Goal: Task Accomplishment & Management: Manage account settings

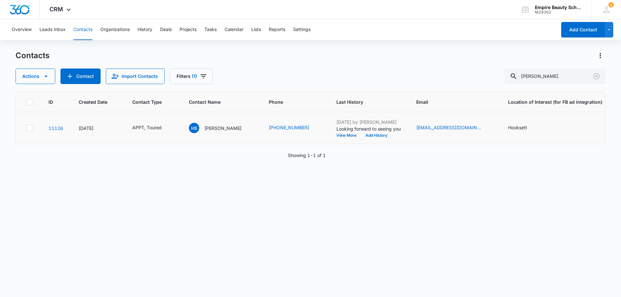
click at [283, 123] on td "[PHONE_NUMBER]" at bounding box center [295, 128] width 68 height 32
click at [280, 123] on td "[PHONE_NUMBER]" at bounding box center [295, 128] width 68 height 32
click at [281, 124] on link "[PHONE_NUMBER]" at bounding box center [289, 127] width 40 height 7
click at [216, 124] on div "HS [PERSON_NAME]" at bounding box center [215, 128] width 53 height 10
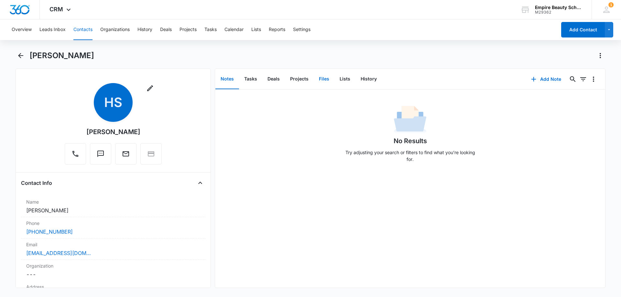
click at [326, 82] on button "Files" at bounding box center [324, 79] width 21 height 20
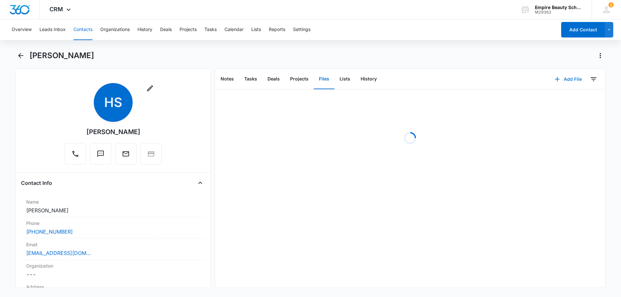
click at [560, 79] on button "Add File" at bounding box center [568, 79] width 40 height 16
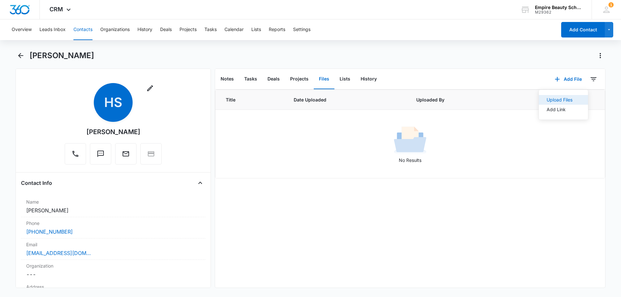
click at [548, 100] on div "Upload Files" at bounding box center [559, 100] width 26 height 5
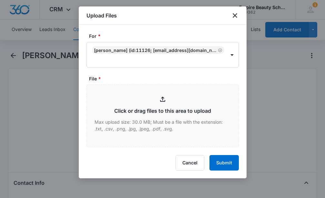
type input "C:\fakepath\[PERSON_NAME] EST 600 [DATE].pdf"
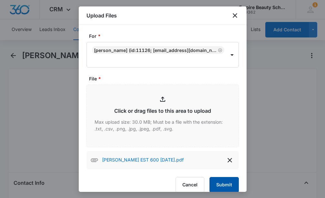
click at [220, 180] on button "Submit" at bounding box center [224, 185] width 29 height 16
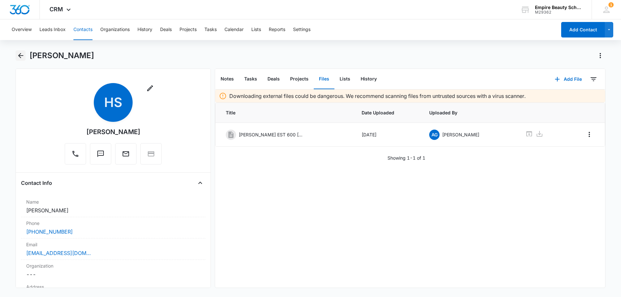
click at [16, 59] on button "Back" at bounding box center [21, 55] width 10 height 10
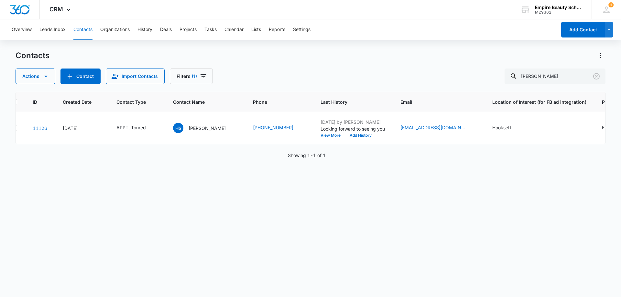
scroll to position [0, 13]
click at [282, 68] on div "Contacts Actions Contact Import Contacts Filters (1) [PERSON_NAME]" at bounding box center [311, 67] width 590 height 34
click at [247, 65] on div "Contacts Actions Contact Import Contacts Filters (1) [PERSON_NAME]" at bounding box center [311, 67] width 590 height 34
drag, startPoint x: 600, startPoint y: 77, endPoint x: 564, endPoint y: 86, distance: 36.7
click at [600, 77] on button "Clear" at bounding box center [596, 76] width 10 height 10
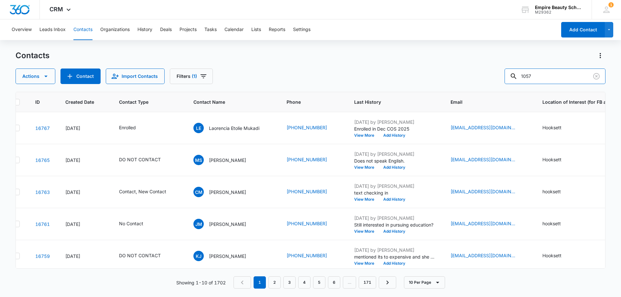
type input "1057"
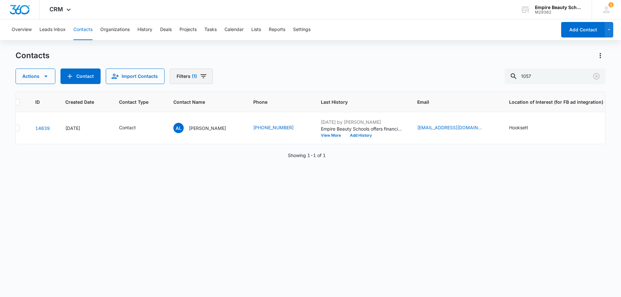
click at [183, 74] on button "Filters (1)" at bounding box center [191, 77] width 43 height 16
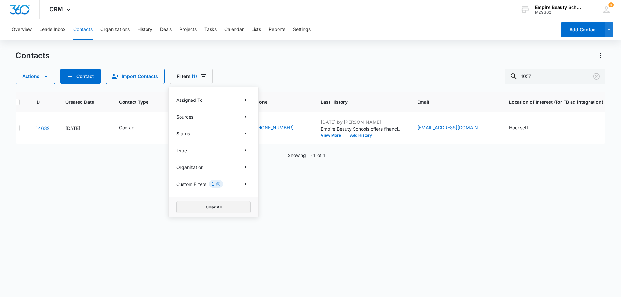
click at [210, 205] on button "Clear All" at bounding box center [213, 207] width 74 height 12
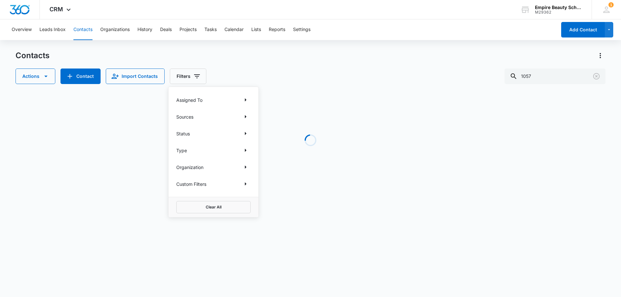
click at [281, 61] on div "Contacts Actions Contact Import Contacts Filters Assigned To Sources Status Typ…" at bounding box center [311, 67] width 590 height 34
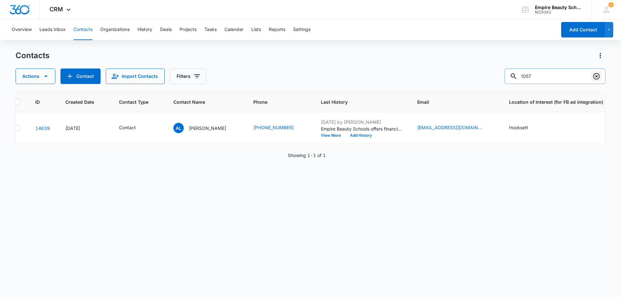
click at [600, 74] on button "Clear" at bounding box center [596, 76] width 10 height 10
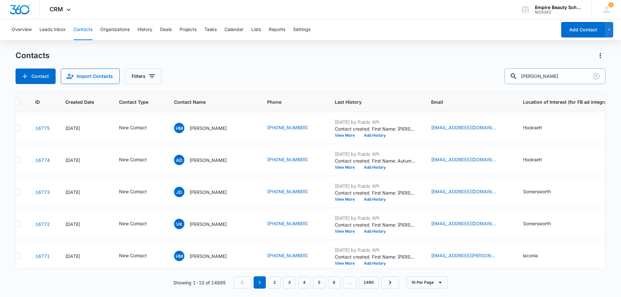
type input "[PERSON_NAME]"
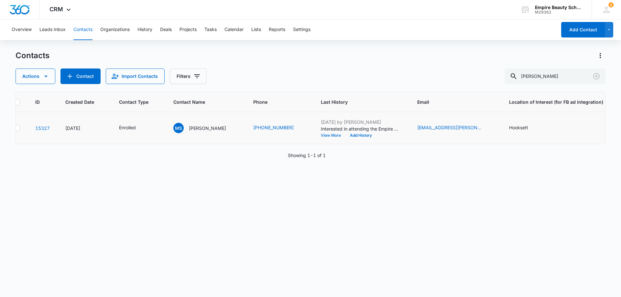
click at [321, 136] on button "View More" at bounding box center [333, 135] width 25 height 4
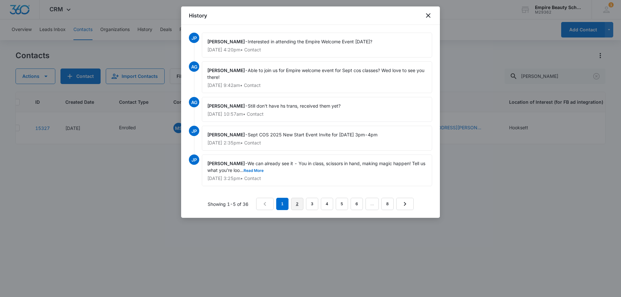
click at [298, 204] on link "2" at bounding box center [297, 204] width 12 height 12
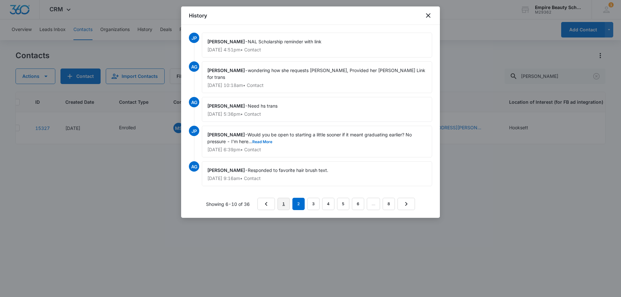
click at [286, 198] on link "1" at bounding box center [283, 204] width 12 height 12
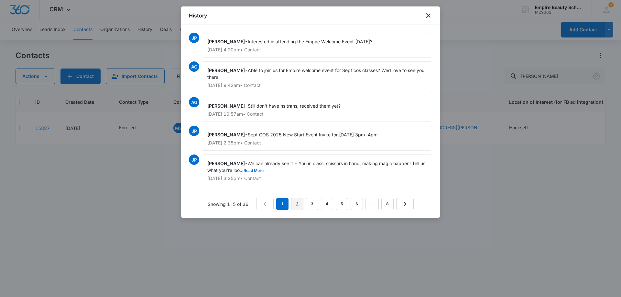
click at [296, 203] on link "2" at bounding box center [297, 204] width 12 height 12
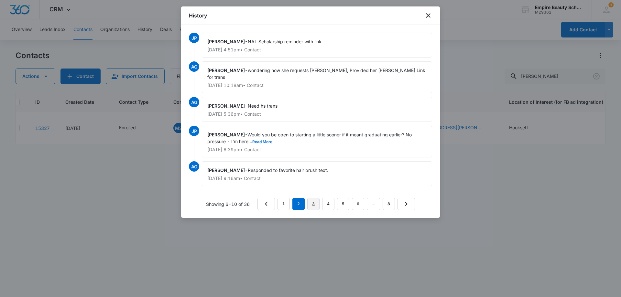
click at [310, 199] on link "3" at bounding box center [313, 204] width 12 height 12
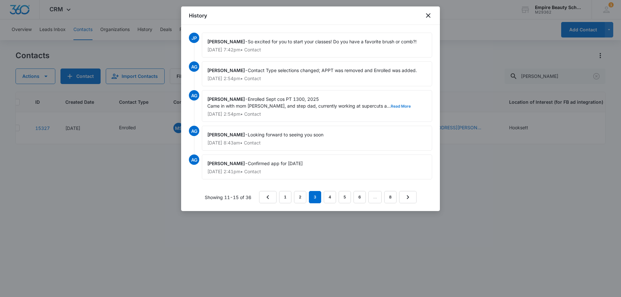
click at [390, 107] on button "Read More" at bounding box center [400, 106] width 20 height 4
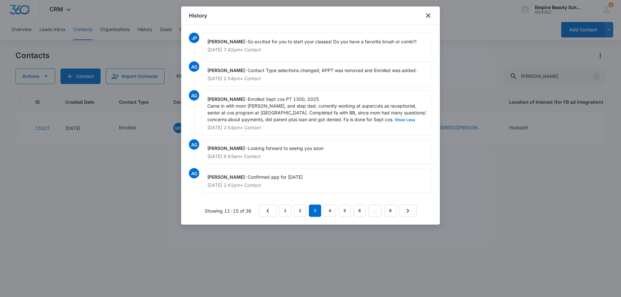
click at [432, 15] on div "History" at bounding box center [310, 15] width 259 height 18
click at [429, 15] on icon "close" at bounding box center [428, 16] width 8 height 8
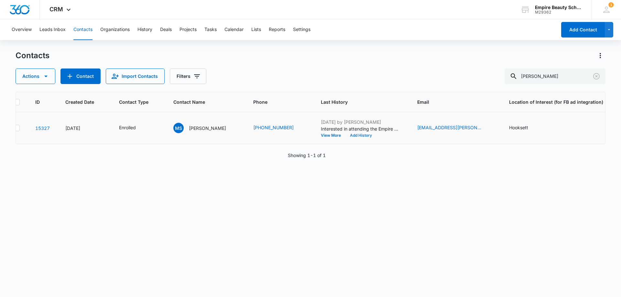
click at [349, 137] on button "Add History" at bounding box center [360, 135] width 31 height 4
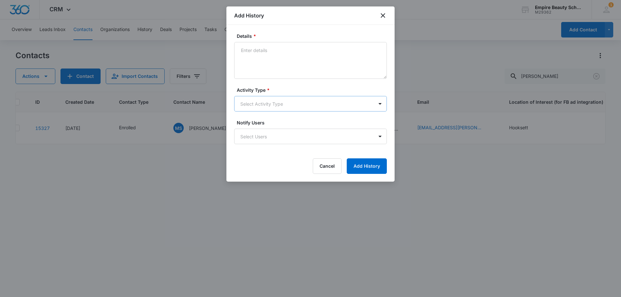
click at [276, 104] on body "CRM Apps Forms CRM Email Shop Payments POS Files Brand Settings Empire Beauty S…" at bounding box center [310, 148] width 621 height 297
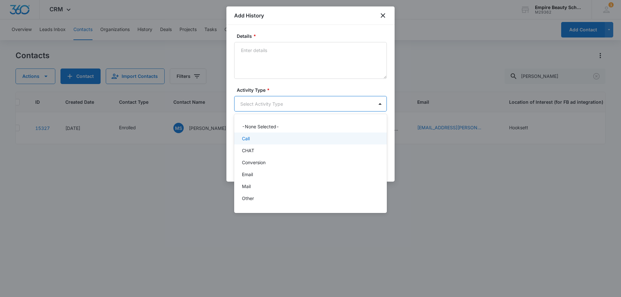
click at [245, 142] on div "Call" at bounding box center [310, 139] width 153 height 12
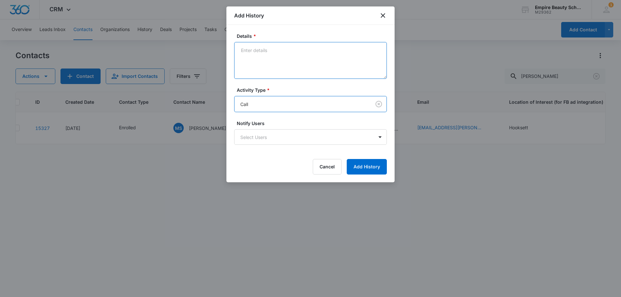
click at [267, 72] on textarea "Details *" at bounding box center [310, 60] width 153 height 37
click at [240, 51] on textarea "Provided sai number for scholarship she is applying for." at bounding box center [310, 60] width 153 height 37
click at [294, 56] on textarea "Called in, Provided sai number for scholarship she is applying for." at bounding box center [310, 60] width 153 height 37
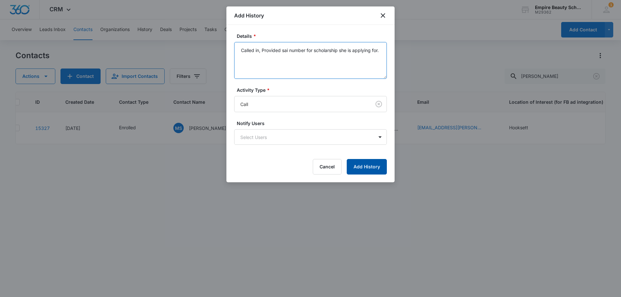
type textarea "Called in, Provided sai number for scholarship she is applying for."
click at [360, 170] on button "Add History" at bounding box center [366, 167] width 40 height 16
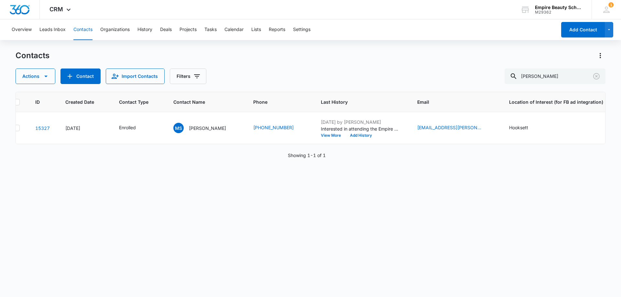
click at [281, 65] on div "Contacts Actions Contact Import Contacts Filters madison [PERSON_NAME]" at bounding box center [311, 67] width 590 height 34
click at [592, 78] on icon "Clear" at bounding box center [596, 76] width 8 height 8
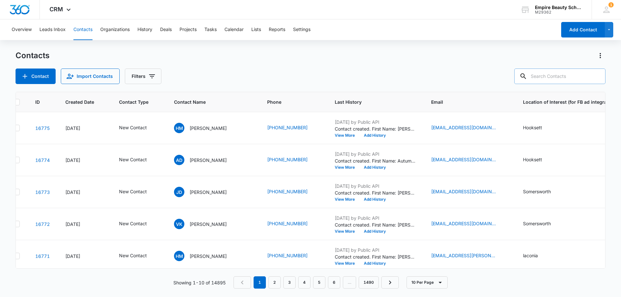
click at [535, 75] on input "text" at bounding box center [559, 77] width 91 height 16
type input "1057"
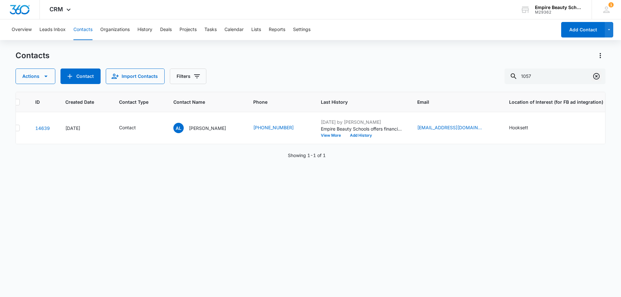
click at [599, 75] on icon "Clear" at bounding box center [596, 76] width 6 height 6
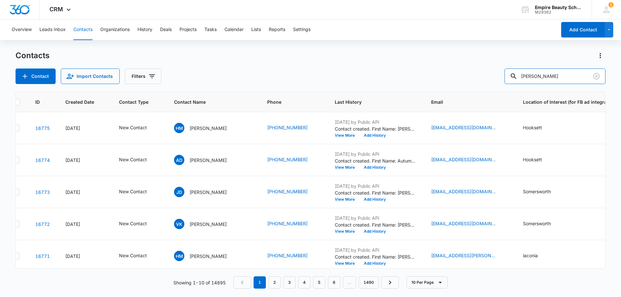
type input "[PERSON_NAME]"
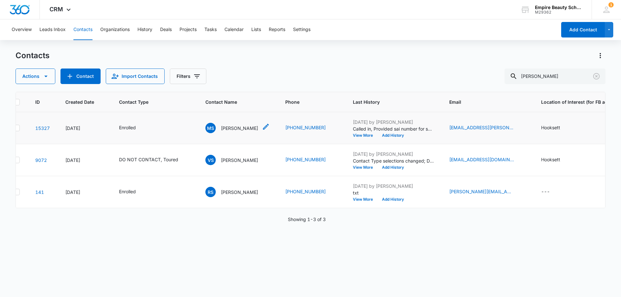
click at [243, 123] on div "[PERSON_NAME] [PERSON_NAME]" at bounding box center [231, 128] width 53 height 10
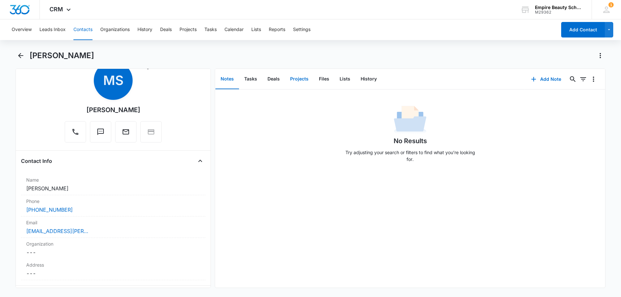
scroll to position [32, 0]
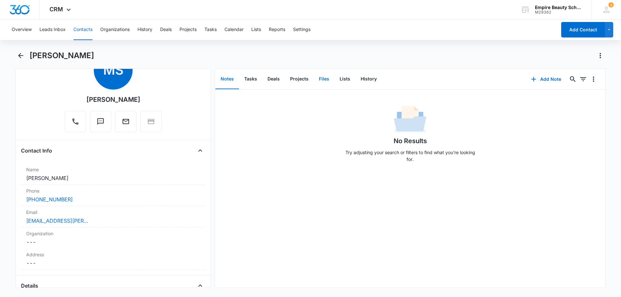
click at [329, 80] on button "Files" at bounding box center [324, 79] width 21 height 20
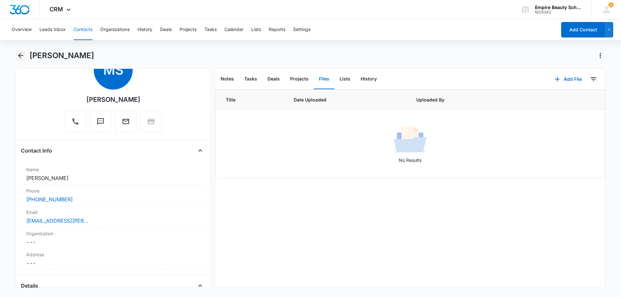
click at [18, 54] on icon "Back" at bounding box center [21, 56] width 8 height 8
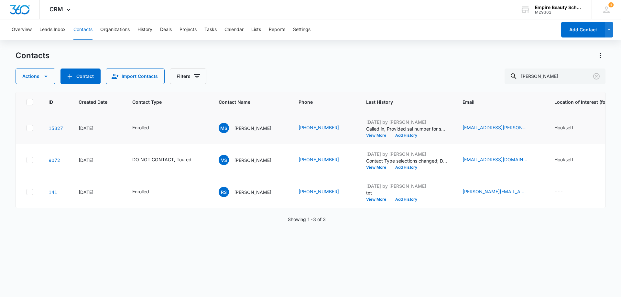
click at [368, 136] on button "View More" at bounding box center [378, 135] width 25 height 4
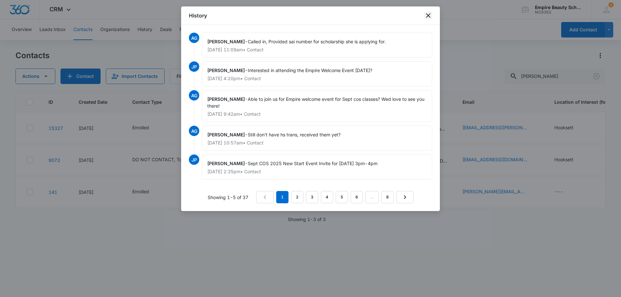
click at [426, 13] on icon "close" at bounding box center [428, 16] width 8 height 8
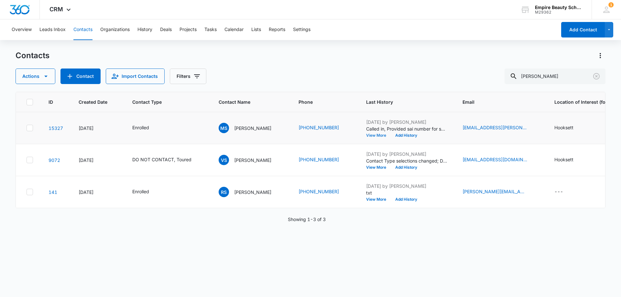
click at [366, 136] on button "View More" at bounding box center [378, 135] width 25 height 4
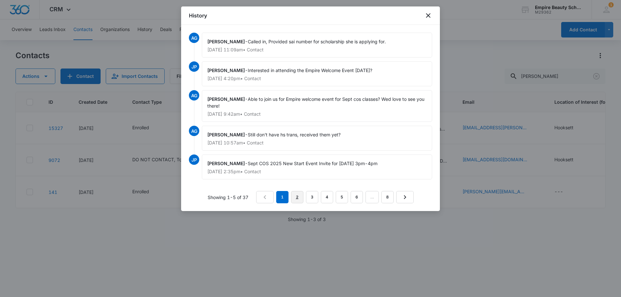
click at [296, 197] on link "2" at bounding box center [297, 197] width 12 height 12
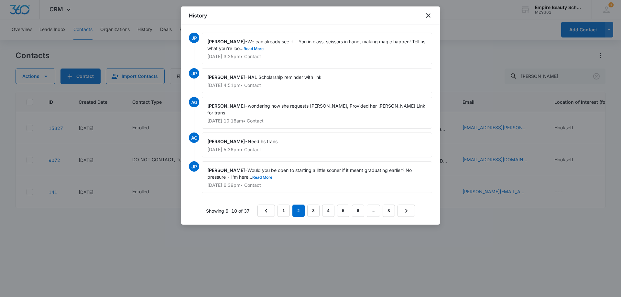
click at [290, 205] on nav "1 2 3 4 5 6 … 8" at bounding box center [335, 211] width 157 height 12
click at [288, 205] on link "1" at bounding box center [283, 211] width 12 height 12
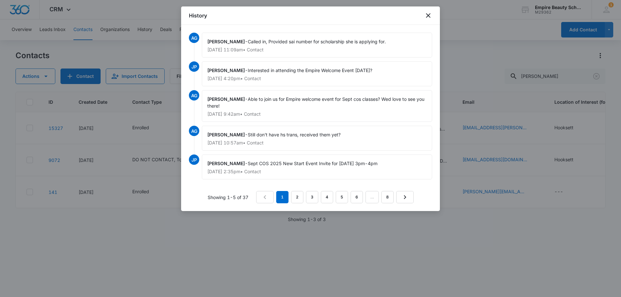
click at [432, 13] on div "History" at bounding box center [310, 15] width 259 height 18
click at [426, 14] on icon "close" at bounding box center [428, 16] width 8 height 8
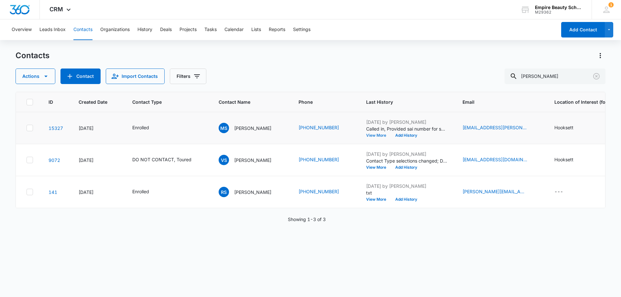
click at [366, 137] on button "View More" at bounding box center [378, 135] width 25 height 4
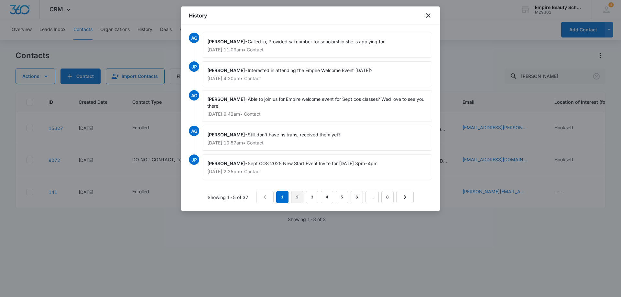
click at [298, 198] on link "2" at bounding box center [297, 197] width 12 height 12
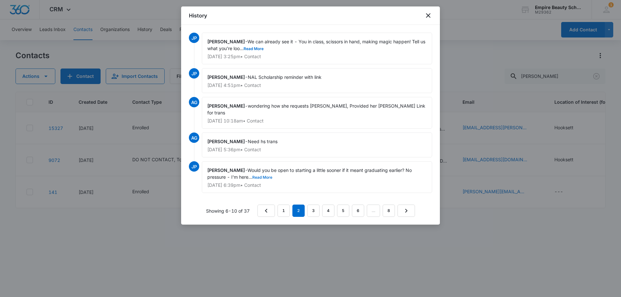
click at [269, 176] on button "Read More" at bounding box center [262, 178] width 20 height 4
click at [282, 205] on link "1" at bounding box center [283, 211] width 12 height 12
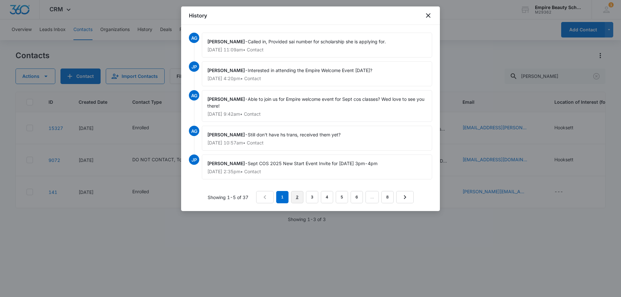
click at [298, 201] on link "2" at bounding box center [297, 197] width 12 height 12
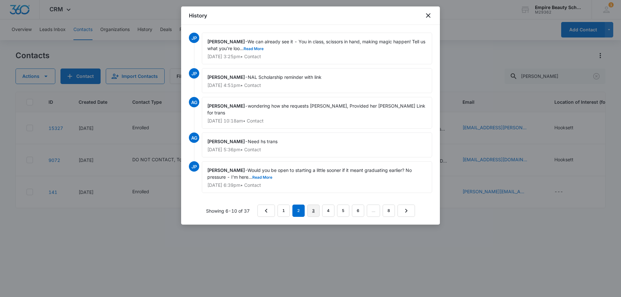
click at [313, 205] on link "3" at bounding box center [313, 211] width 12 height 12
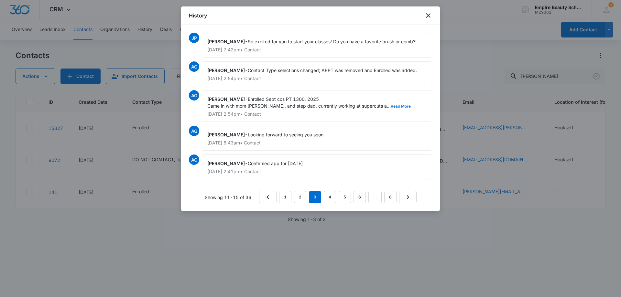
click at [390, 105] on button "Read More" at bounding box center [400, 106] width 20 height 4
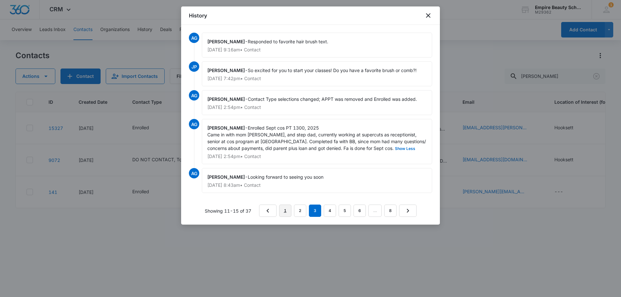
click at [288, 217] on link "1" at bounding box center [285, 211] width 12 height 12
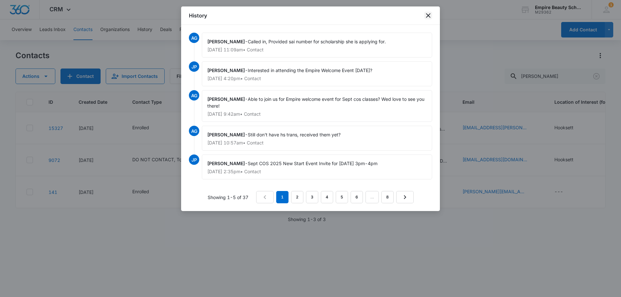
click at [426, 14] on icon "close" at bounding box center [428, 16] width 8 height 8
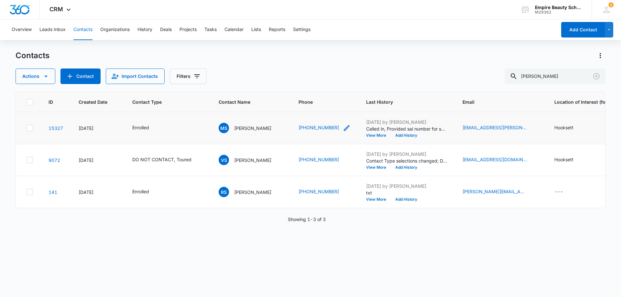
click at [344, 128] on icon "Phone - (603) 818-0682 - Select to Edit Field" at bounding box center [347, 128] width 6 height 6
click at [306, 85] on input "Phone" at bounding box center [320, 87] width 81 height 16
type input "[PHONE_NUMBER]"
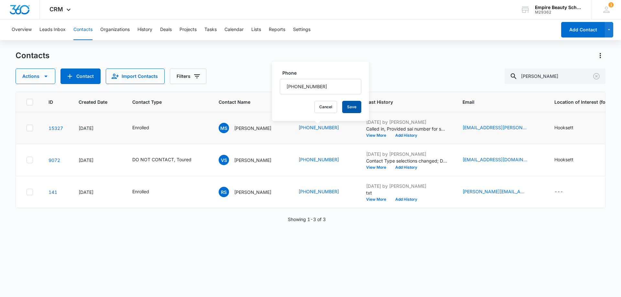
click at [344, 109] on button "Save" at bounding box center [351, 107] width 19 height 12
click at [595, 78] on icon "Clear" at bounding box center [596, 76] width 8 height 8
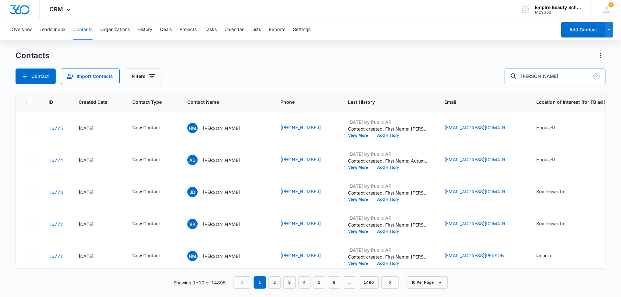
type input "[PERSON_NAME]"
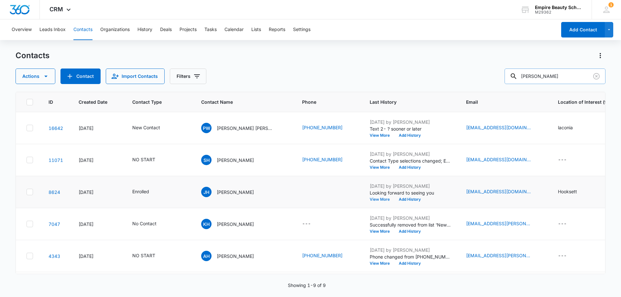
click at [369, 198] on button "View More" at bounding box center [381, 199] width 25 height 4
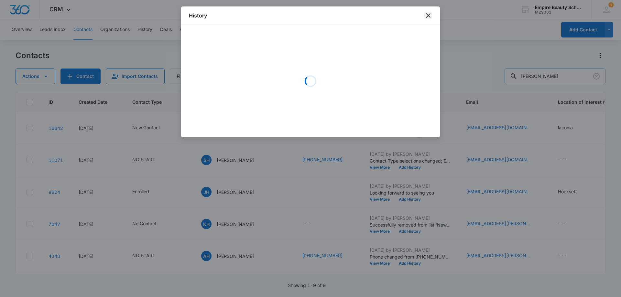
click at [429, 16] on icon "close" at bounding box center [428, 16] width 8 height 8
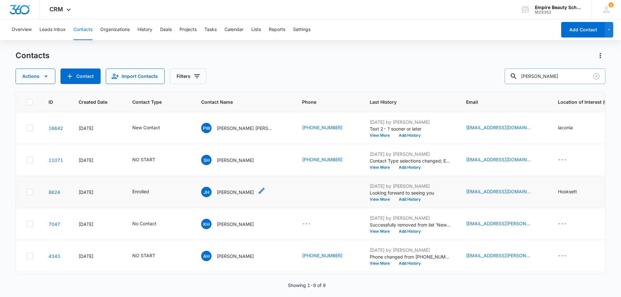
click at [225, 190] on p "[PERSON_NAME]" at bounding box center [235, 192] width 37 height 7
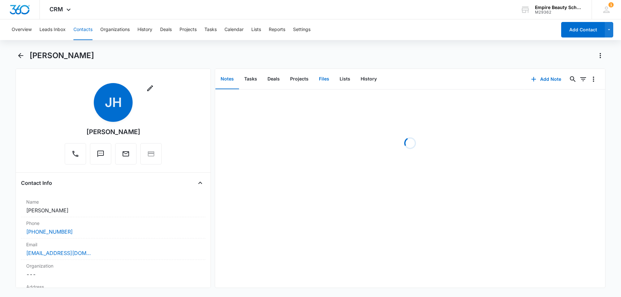
click at [318, 80] on button "Files" at bounding box center [324, 79] width 21 height 20
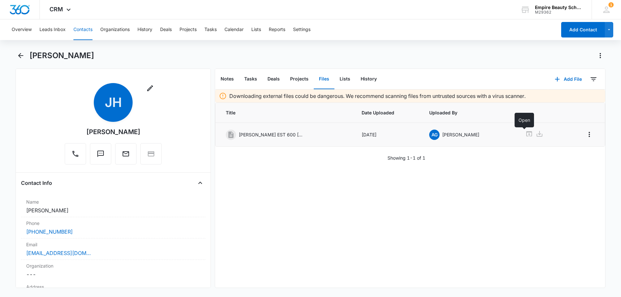
click at [525, 134] on icon at bounding box center [529, 134] width 8 height 8
click at [18, 56] on icon "Back" at bounding box center [20, 55] width 5 height 5
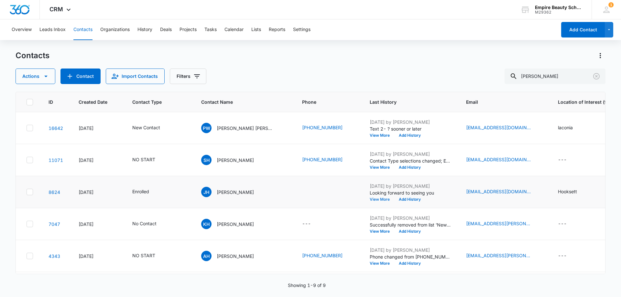
click at [369, 200] on button "View More" at bounding box center [381, 199] width 25 height 4
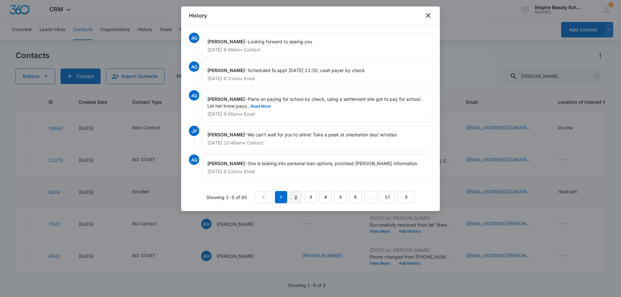
click at [298, 198] on link "2" at bounding box center [296, 197] width 12 height 12
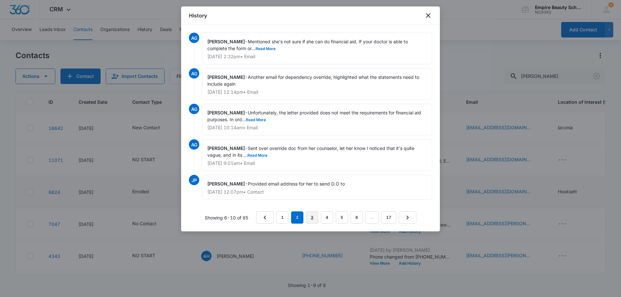
click at [310, 217] on link "3" at bounding box center [312, 217] width 12 height 12
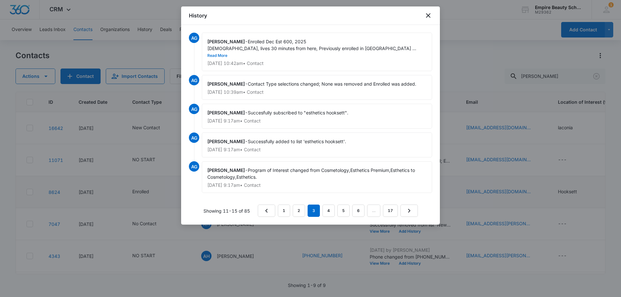
drag, startPoint x: 379, startPoint y: 47, endPoint x: 339, endPoint y: 56, distance: 40.5
click at [227, 54] on button "Read More" at bounding box center [217, 56] width 20 height 4
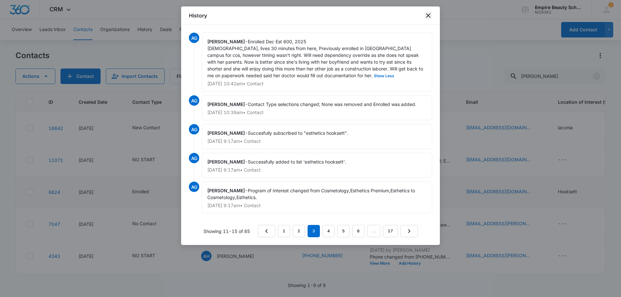
drag, startPoint x: 425, startPoint y: 17, endPoint x: 423, endPoint y: 22, distance: 5.2
click at [425, 17] on icon "close" at bounding box center [428, 16] width 8 height 8
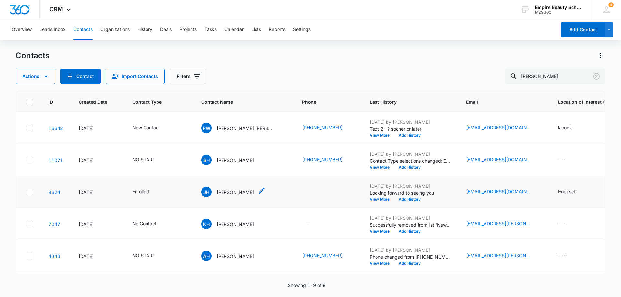
click at [229, 189] on p "[PERSON_NAME]" at bounding box center [235, 192] width 37 height 7
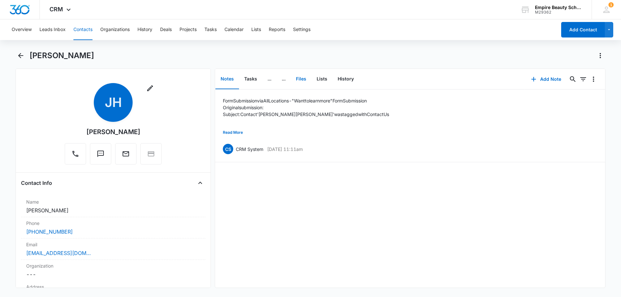
click at [300, 76] on button "Files" at bounding box center [301, 79] width 21 height 20
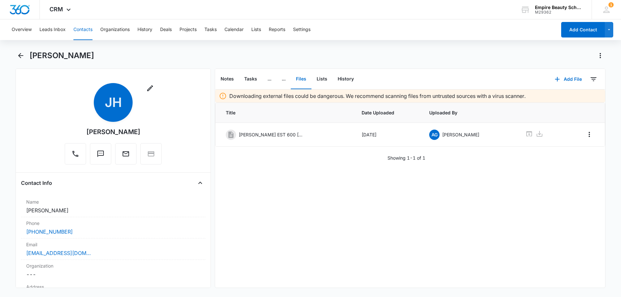
click at [15, 51] on main "[PERSON_NAME] Remove [PERSON_NAME] Contact Info Name Cancel Save Changes [PERSO…" at bounding box center [310, 172] width 621 height 245
click at [21, 57] on icon "Back" at bounding box center [21, 56] width 8 height 8
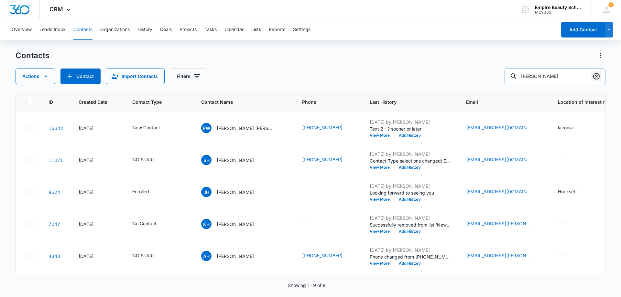
click at [594, 74] on icon "Clear" at bounding box center [596, 76] width 6 height 6
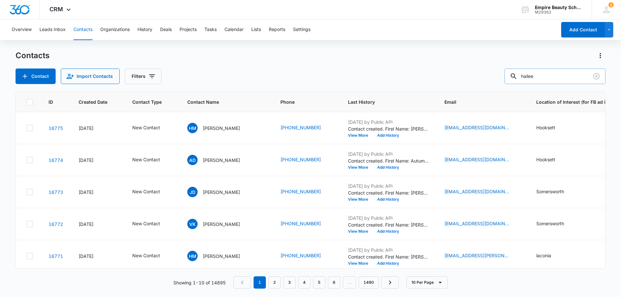
type input "hailee"
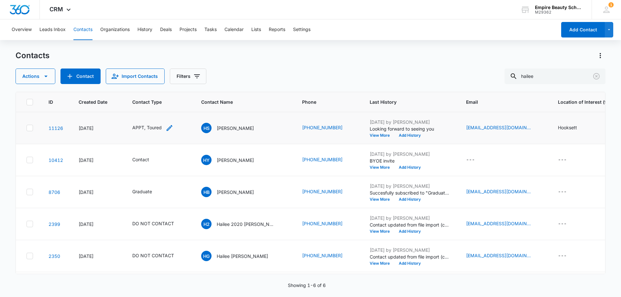
click at [172, 128] on icon "Contact Type - APPT, Toured - Select to Edit Field" at bounding box center [169, 128] width 8 height 8
click at [137, 86] on icon "Remove APPT" at bounding box center [136, 86] width 5 height 5
click at [139, 84] on icon "Remove Toured" at bounding box center [141, 86] width 5 height 5
click at [144, 86] on div at bounding box center [135, 87] width 29 height 8
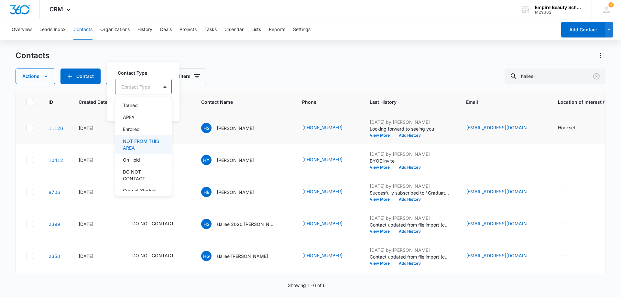
scroll to position [65, 0]
click at [143, 129] on div "Enrolled" at bounding box center [143, 128] width 40 height 7
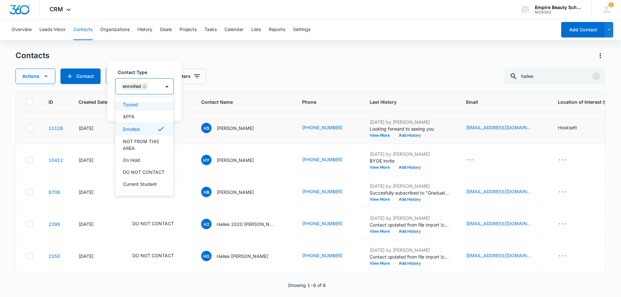
click at [166, 70] on label "Contact Type" at bounding box center [147, 72] width 59 height 7
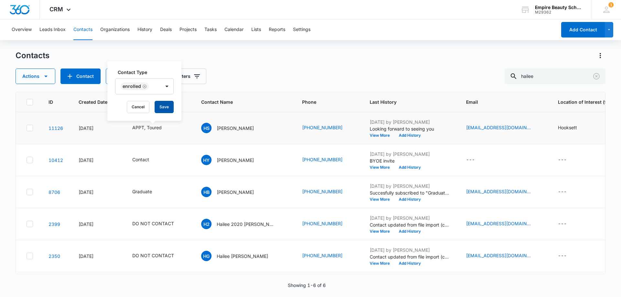
click at [165, 106] on button "Save" at bounding box center [163, 107] width 19 height 12
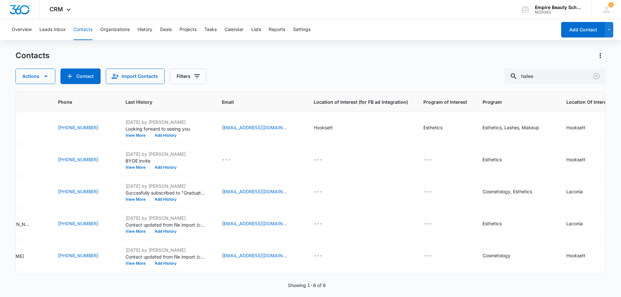
scroll to position [0, 0]
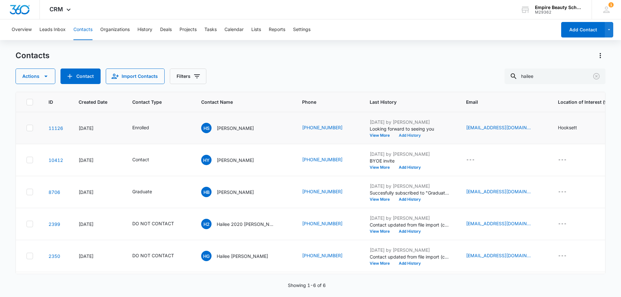
click at [394, 137] on button "Add History" at bounding box center [409, 135] width 31 height 4
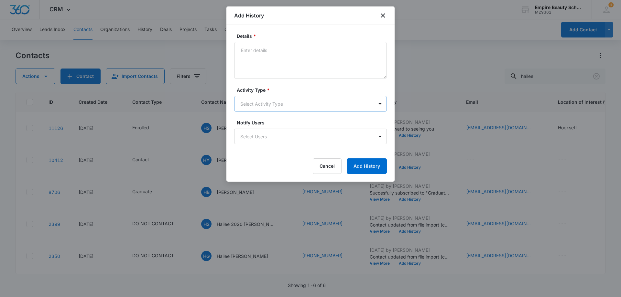
click at [253, 101] on body "CRM Apps Forms CRM Email Shop Payments POS Files Brand Settings Empire Beauty S…" at bounding box center [310, 148] width 621 height 297
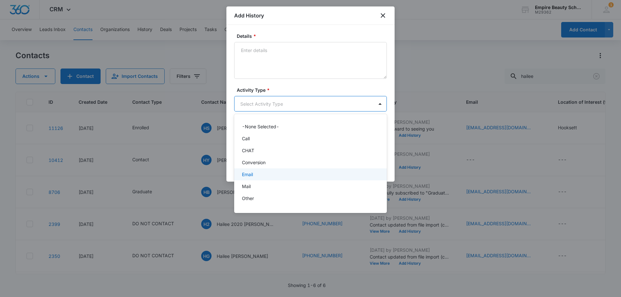
scroll to position [34, 0]
click at [255, 178] on div "P2P" at bounding box center [310, 176] width 136 height 7
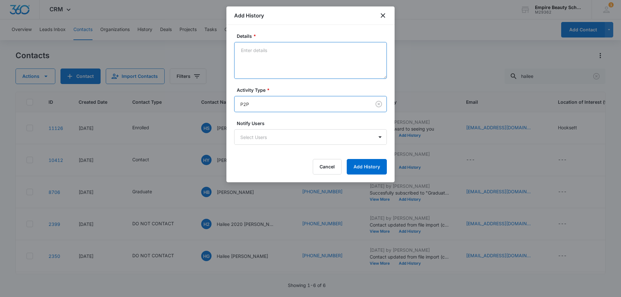
click at [274, 56] on textarea "Details *" at bounding box center [310, 60] width 153 height 37
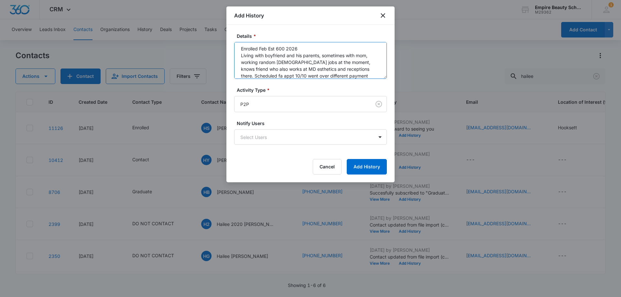
scroll to position [8, 0]
click at [377, 74] on textarea "Enrolled Feb Est 600 2026 Living with boyfriend and his parents, sometimes with…" at bounding box center [310, 60] width 153 height 37
click at [310, 75] on textarea "Enrolled Feb Est 600 2026 Living with boyfriend and his parents, sometimes with…" at bounding box center [310, 60] width 153 height 37
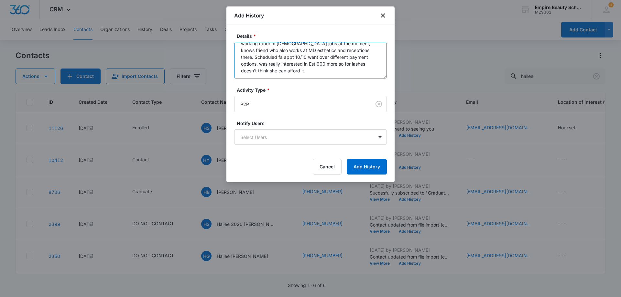
click at [298, 66] on textarea "Enrolled Feb Est 600 2026 Living with boyfriend and his parents, sometimes with…" at bounding box center [310, 60] width 153 height 37
click at [298, 71] on textarea "Enrolled Feb Est 600 2026 Living with boyfriend and his parents, sometimes with…" at bounding box center [310, 60] width 153 height 37
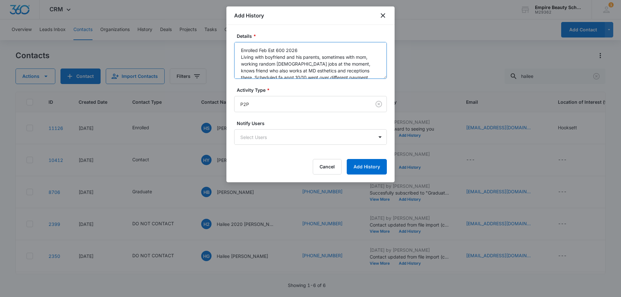
click at [341, 64] on textarea "Enrolled Feb Est 600 2026 Living with boyfriend and his parents, sometimes with…" at bounding box center [310, 60] width 153 height 37
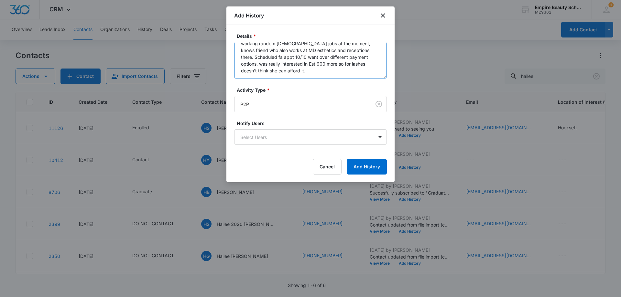
type textarea "Enrolled Feb Est 600 2026 Living with boyfriend and his parents, sometimes with…"
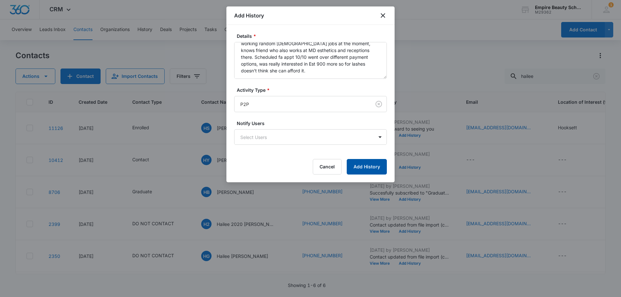
click at [356, 165] on button "Add History" at bounding box center [366, 167] width 40 height 16
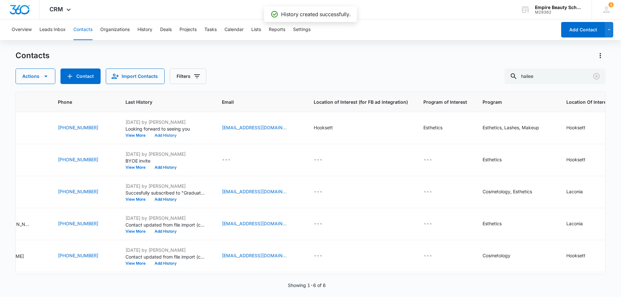
scroll to position [0, 0]
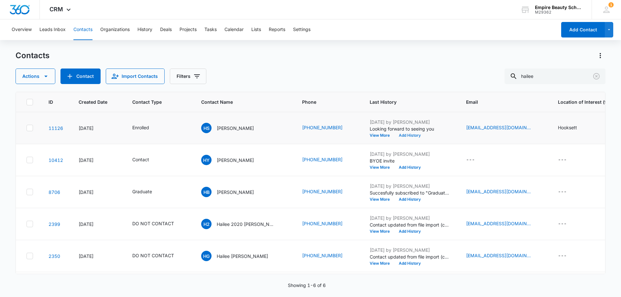
click at [394, 134] on button "Add History" at bounding box center [409, 135] width 31 height 4
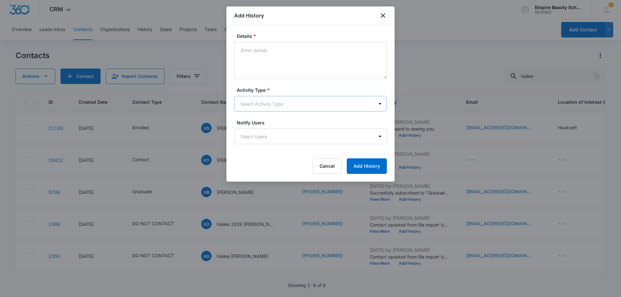
click at [252, 100] on body "CRM Apps Forms CRM Email Shop Payments POS Files Brand Settings Empire Beauty S…" at bounding box center [310, 148] width 621 height 297
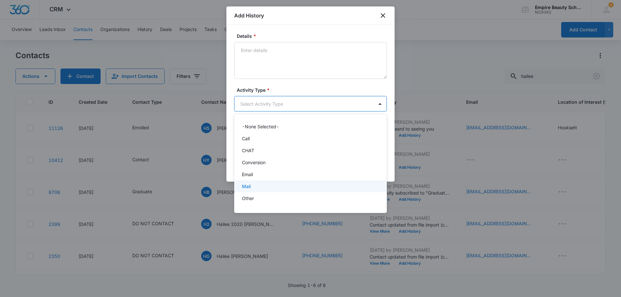
scroll to position [34, 0]
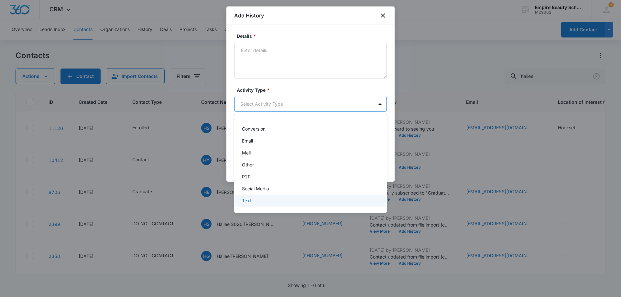
click at [250, 203] on p "Text" at bounding box center [246, 200] width 9 height 7
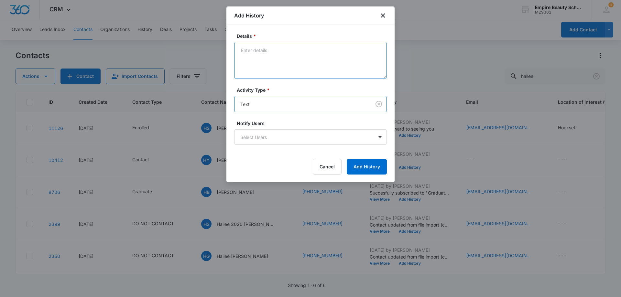
click at [264, 77] on textarea "Details *" at bounding box center [310, 60] width 153 height 37
click at [299, 50] on textarea "FA Appt confirmation 10/10, would you like to be on Dec Est waitlist?" at bounding box center [310, 60] width 153 height 37
type textarea "FA Appt confirmation 10/10, would you like to be on Dec Est waitlist?"
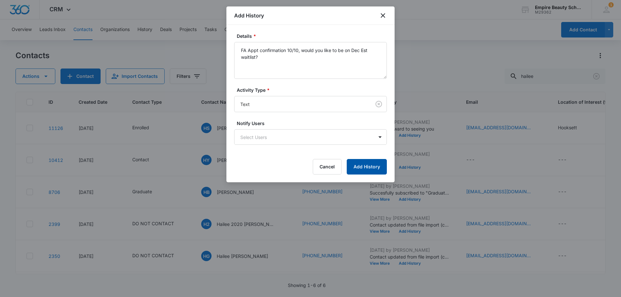
click at [375, 166] on button "Add History" at bounding box center [366, 167] width 40 height 16
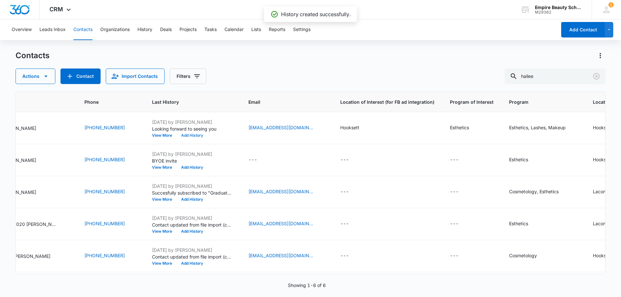
scroll to position [0, 0]
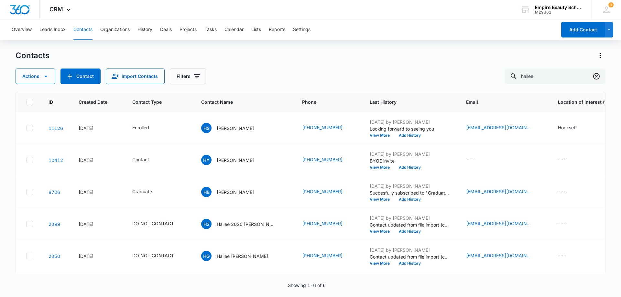
click at [597, 77] on icon "Clear" at bounding box center [596, 76] width 6 height 6
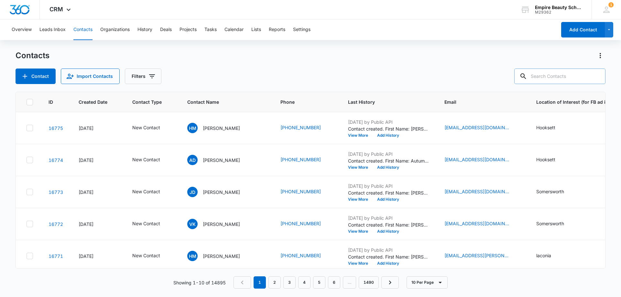
click at [563, 75] on input "text" at bounding box center [559, 77] width 91 height 16
type input "[PERSON_NAME]"
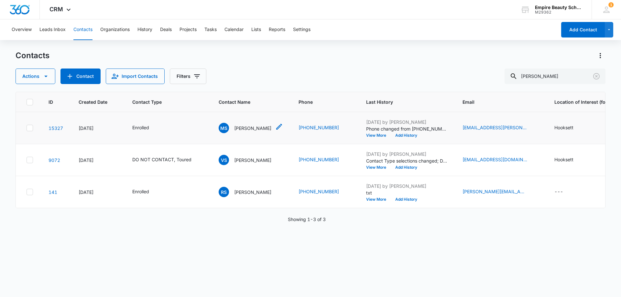
click at [255, 123] on div "[PERSON_NAME] [PERSON_NAME]" at bounding box center [244, 128] width 53 height 10
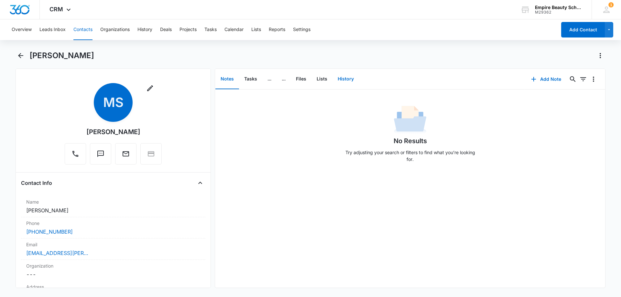
click at [336, 78] on button "History" at bounding box center [345, 79] width 27 height 20
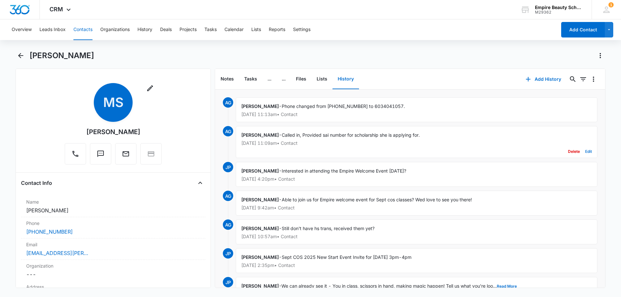
click at [585, 150] on button "Edit" at bounding box center [588, 151] width 7 height 12
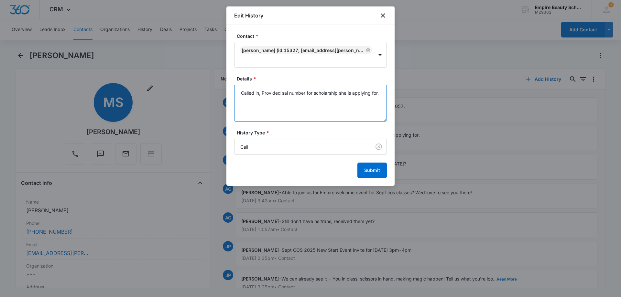
click at [298, 107] on textarea "Called in, Provided sai number for scholarship she is applying for." at bounding box center [310, 103] width 153 height 37
click at [305, 115] on textarea "Called in, Provided sai number for scholarship she is applying for. Also change…" at bounding box center [310, 103] width 153 height 37
type textarea "Called in, Provided sai number for scholarship she is applying for. Also change…"
click at [369, 168] on button "Submit" at bounding box center [371, 171] width 29 height 16
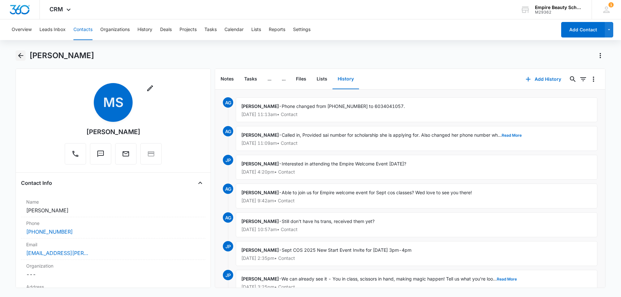
click at [17, 52] on icon "Back" at bounding box center [21, 56] width 8 height 8
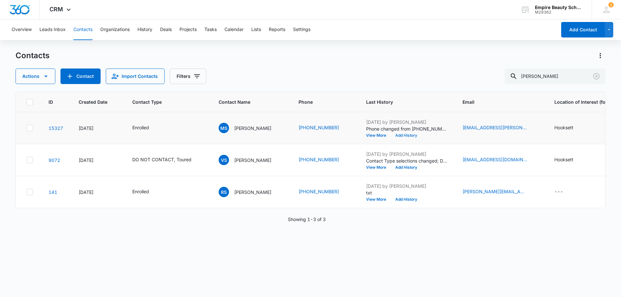
click at [395, 136] on button "Add History" at bounding box center [405, 135] width 31 height 4
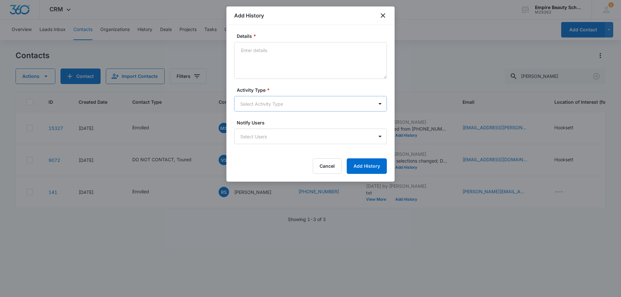
click at [260, 106] on body "CRM Apps Forms CRM Email Shop Payments POS Files Brand Settings Empire Beauty S…" at bounding box center [310, 148] width 621 height 297
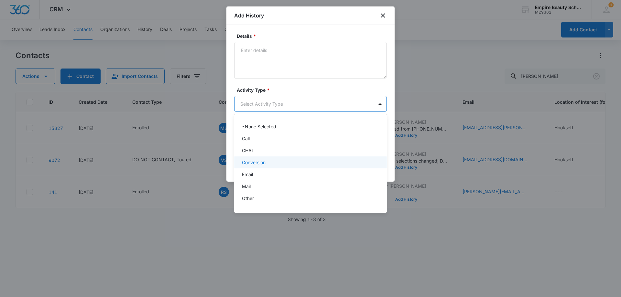
scroll to position [34, 0]
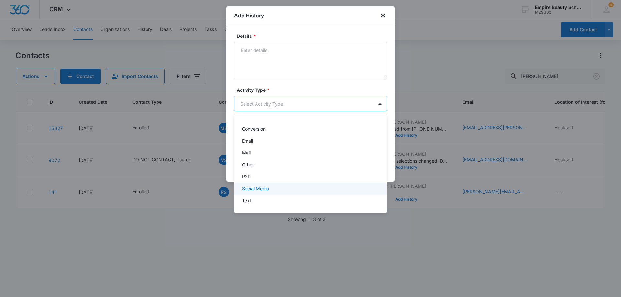
click at [257, 201] on div "Text" at bounding box center [310, 200] width 136 height 7
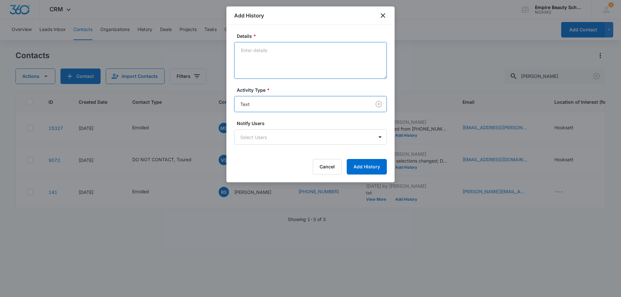
click at [276, 49] on textarea "Details *" at bounding box center [310, 60] width 153 height 37
type textarea "Provided hs trans"
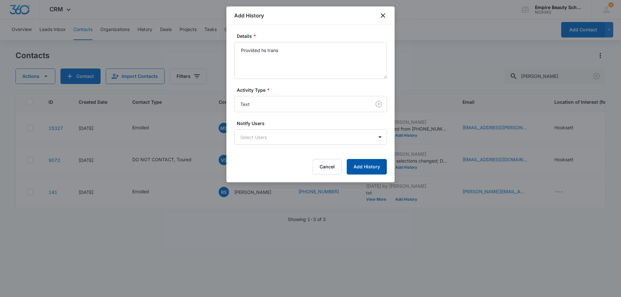
click at [354, 165] on button "Add History" at bounding box center [366, 167] width 40 height 16
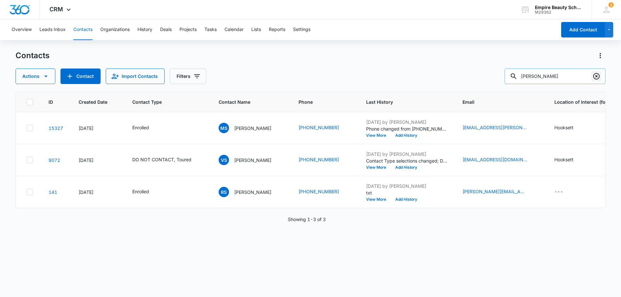
click at [600, 79] on icon "Clear" at bounding box center [596, 76] width 8 height 8
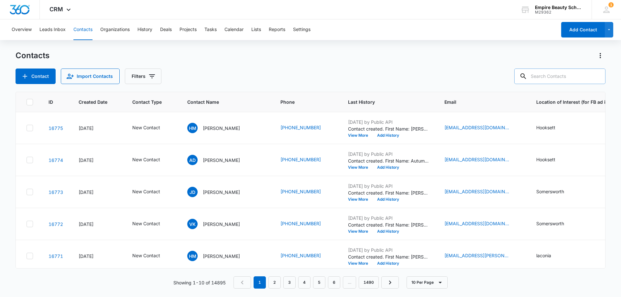
click at [555, 76] on input "text" at bounding box center [559, 77] width 91 height 16
type input "hailee"
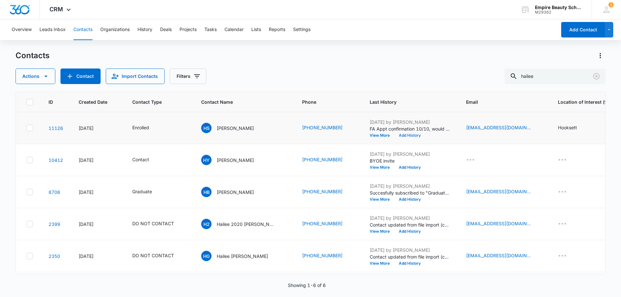
click at [398, 136] on button "Add History" at bounding box center [409, 135] width 31 height 4
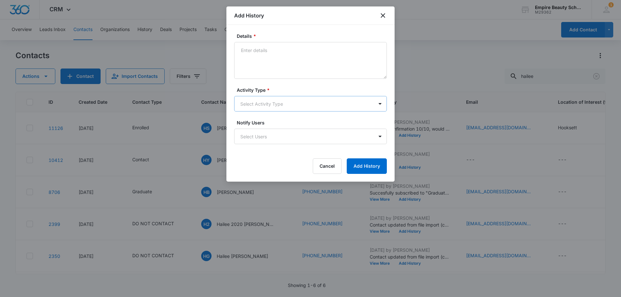
click at [264, 106] on body "CRM Apps Forms CRM Email Shop Payments POS Files Brand Settings Empire Beauty S…" at bounding box center [310, 148] width 621 height 297
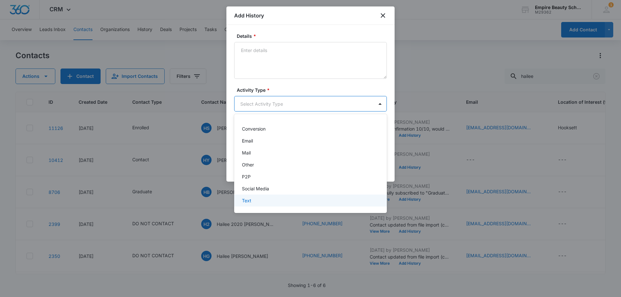
click at [258, 198] on div "Text" at bounding box center [310, 200] width 136 height 7
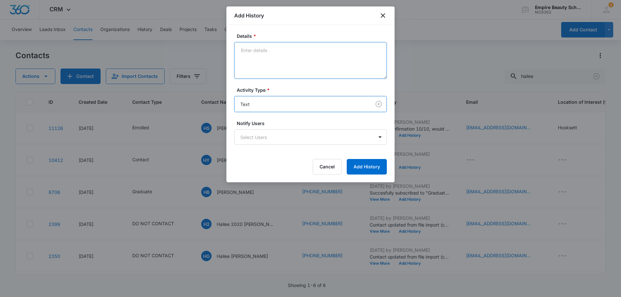
click at [269, 59] on textarea "Details *" at bounding box center [310, 60] width 153 height 37
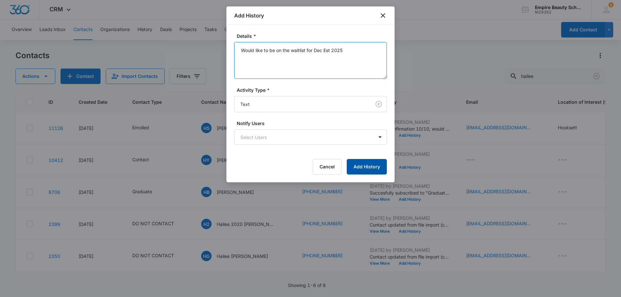
type textarea "Would like to be on the waitlist for Dec Est 2025"
click at [364, 168] on button "Add History" at bounding box center [366, 167] width 40 height 16
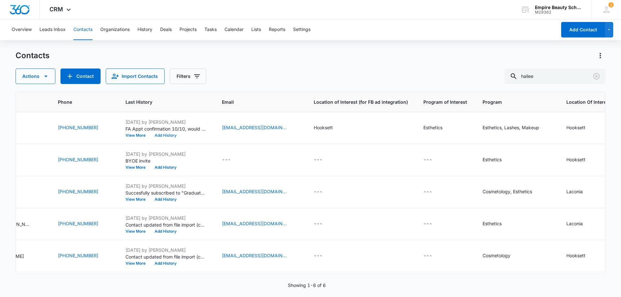
scroll to position [0, 0]
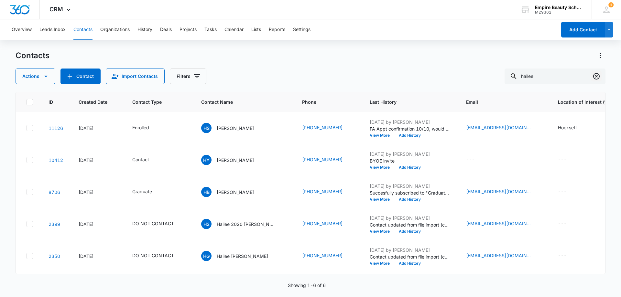
click at [596, 79] on icon "Clear" at bounding box center [596, 76] width 6 height 6
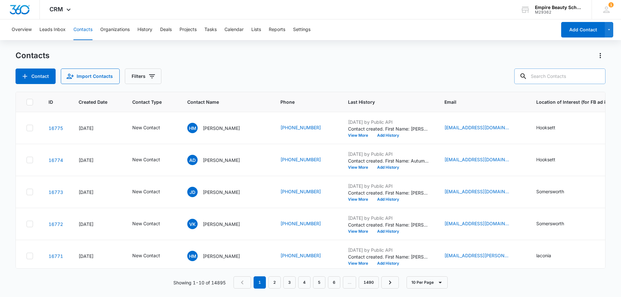
click at [557, 75] on input "text" at bounding box center [559, 77] width 91 height 16
type input "[PERSON_NAME]"
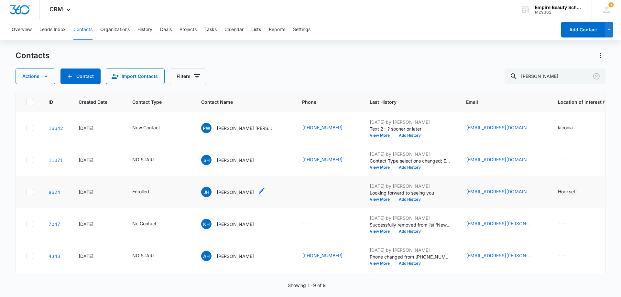
click at [234, 187] on div "[PERSON_NAME]" at bounding box center [227, 192] width 53 height 10
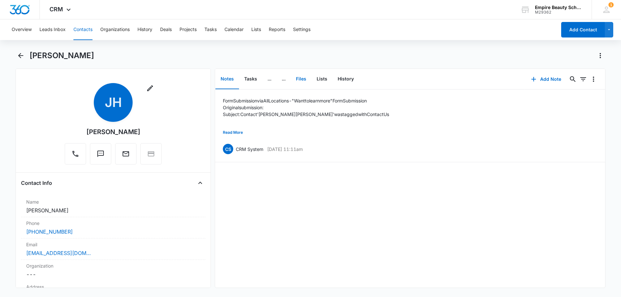
click at [303, 80] on button "Files" at bounding box center [301, 79] width 21 height 20
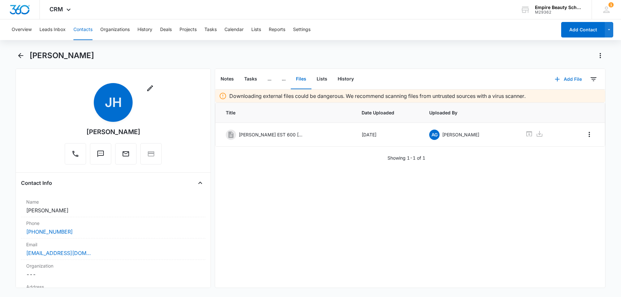
click at [561, 76] on button "Add File" at bounding box center [568, 79] width 40 height 16
click at [551, 99] on div "Upload Files" at bounding box center [559, 100] width 26 height 5
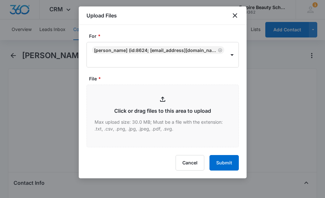
type input "C:\fakepath\Dec Est FA DONE.pdf"
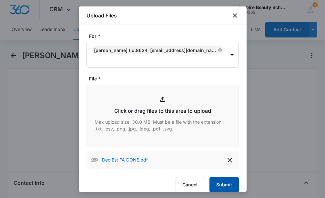
click at [218, 183] on button "Submit" at bounding box center [224, 185] width 29 height 16
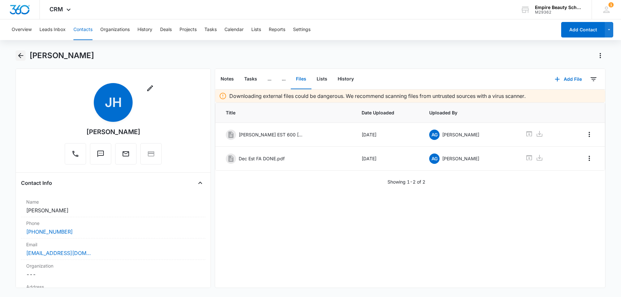
click at [23, 55] on icon "Back" at bounding box center [20, 55] width 5 height 5
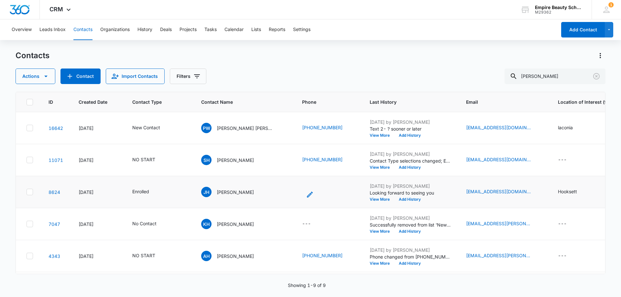
click at [306, 192] on icon "Phone - (603) 268-3762 (603) 303-6790 - Select to Edit Field" at bounding box center [310, 195] width 8 height 8
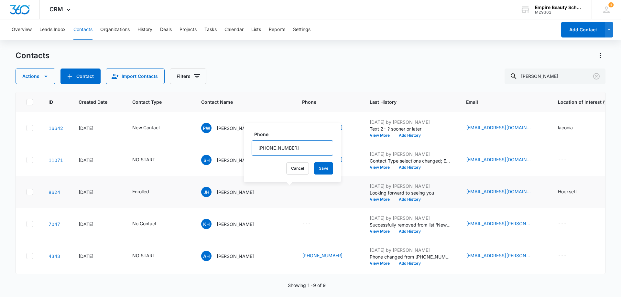
click at [295, 149] on input "Phone" at bounding box center [291, 148] width 81 height 16
type input "[PHONE_NUMBER]"
click at [317, 167] on button "Save" at bounding box center [323, 168] width 19 height 12
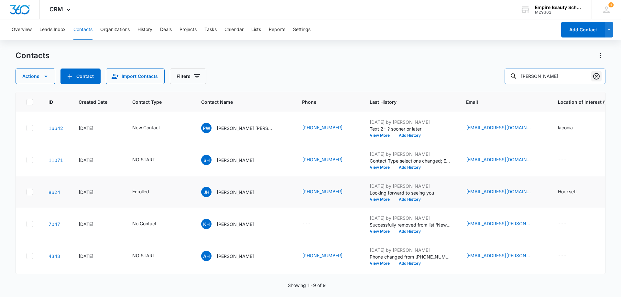
click at [597, 75] on icon "Clear" at bounding box center [596, 76] width 6 height 6
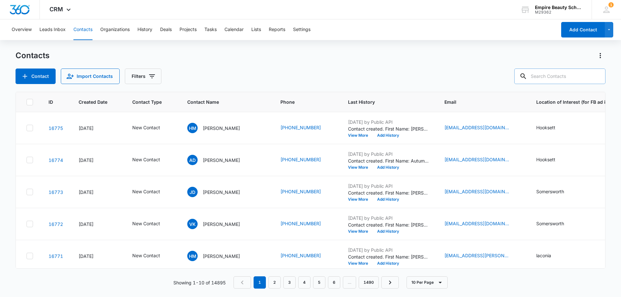
click at [545, 80] on input "text" at bounding box center [559, 77] width 91 height 16
type input "[PERSON_NAME]"
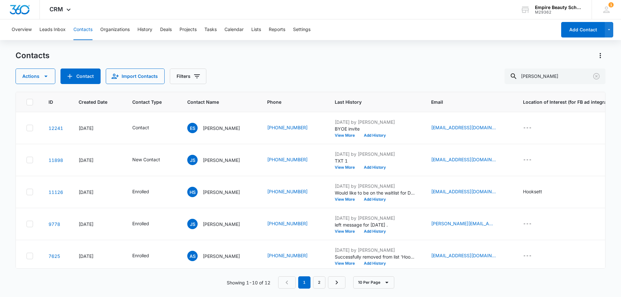
click at [310, 76] on div "Actions Contact Import Contacts Filters [PERSON_NAME]" at bounding box center [311, 77] width 590 height 16
click at [593, 78] on icon "Clear" at bounding box center [596, 76] width 8 height 8
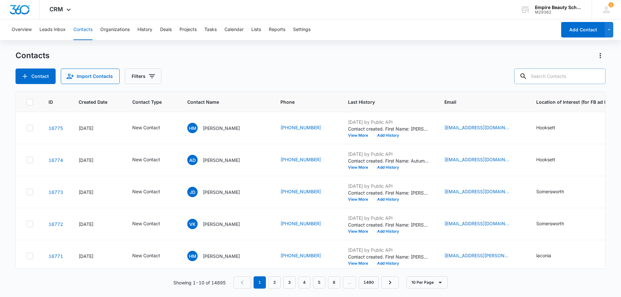
click at [549, 78] on input "text" at bounding box center [559, 77] width 91 height 16
type input "[PERSON_NAME]"
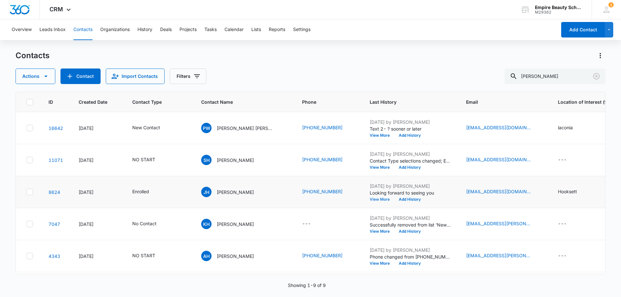
click at [369, 199] on button "View More" at bounding box center [381, 199] width 25 height 4
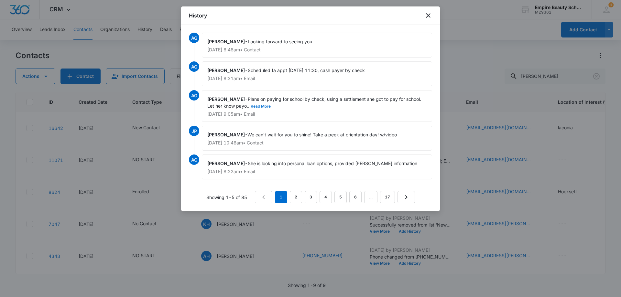
click at [266, 106] on button "Read More" at bounding box center [260, 106] width 20 height 4
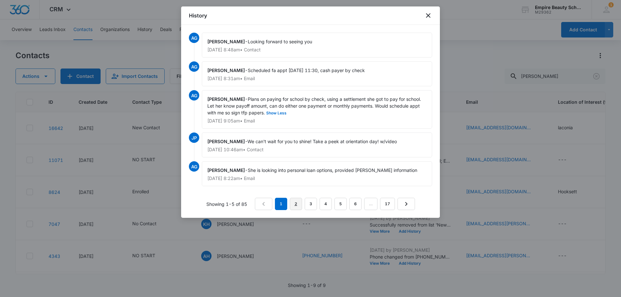
click at [296, 204] on link "2" at bounding box center [296, 204] width 12 height 12
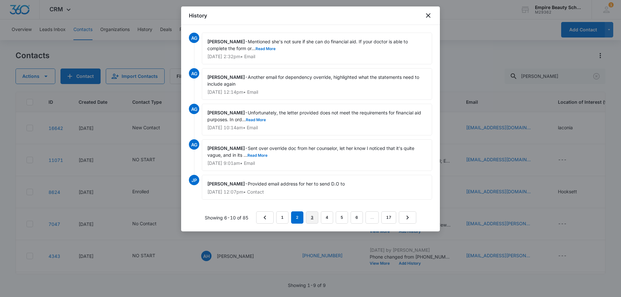
click at [310, 217] on link "3" at bounding box center [312, 217] width 12 height 12
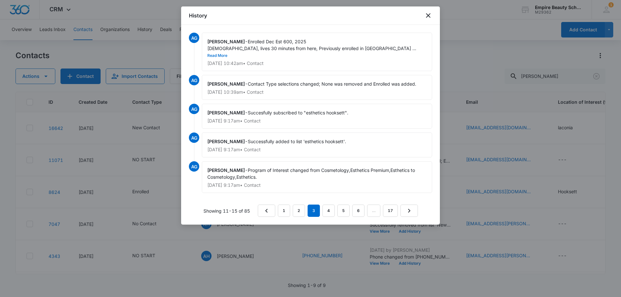
click at [227, 54] on button "Read More" at bounding box center [217, 56] width 20 height 4
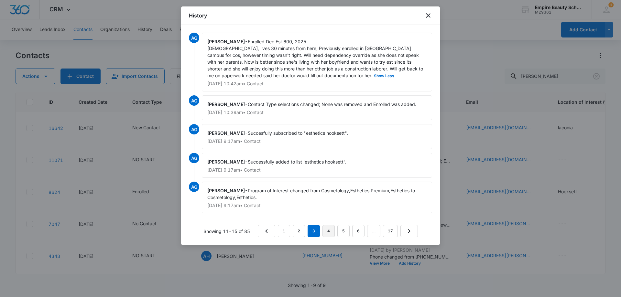
click at [329, 229] on link "4" at bounding box center [328, 231] width 12 height 12
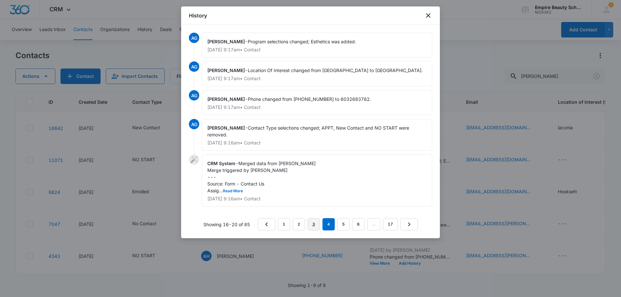
click at [314, 225] on link "3" at bounding box center [313, 224] width 12 height 12
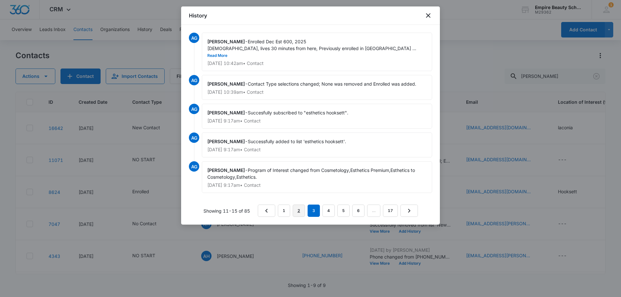
click at [303, 207] on link "2" at bounding box center [299, 211] width 12 height 12
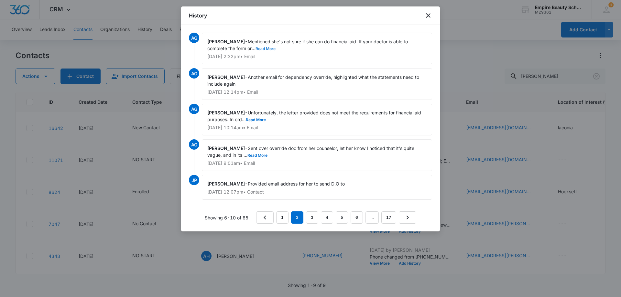
click at [268, 48] on button "Read More" at bounding box center [265, 49] width 20 height 4
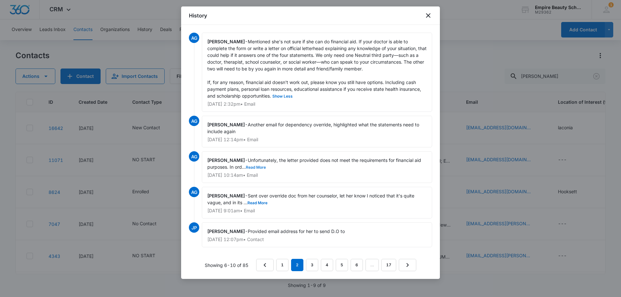
click at [258, 167] on button "Read More" at bounding box center [256, 167] width 20 height 4
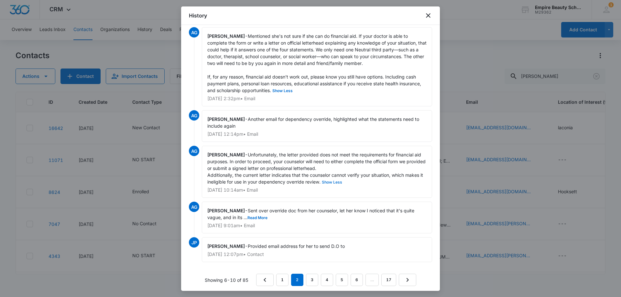
scroll to position [8, 0]
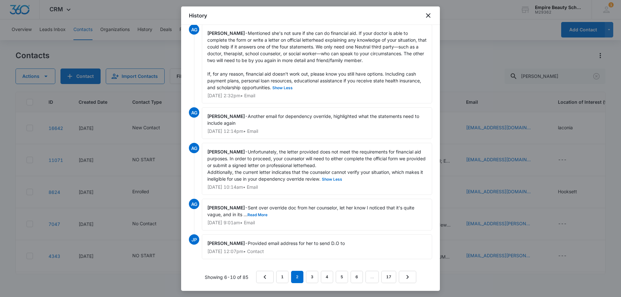
click at [253, 212] on span "Sent over override doc from her counselor, let her know I noticed that it's qui…" at bounding box center [311, 211] width 208 height 12
click at [255, 214] on button "Read More" at bounding box center [257, 215] width 20 height 4
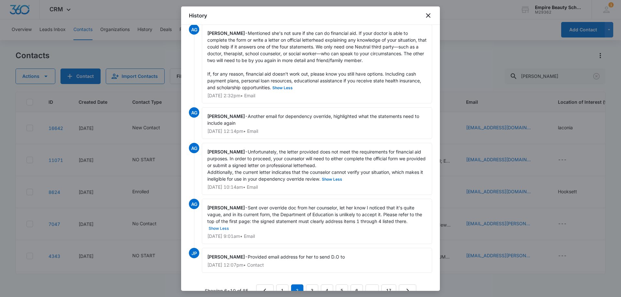
scroll to position [22, 0]
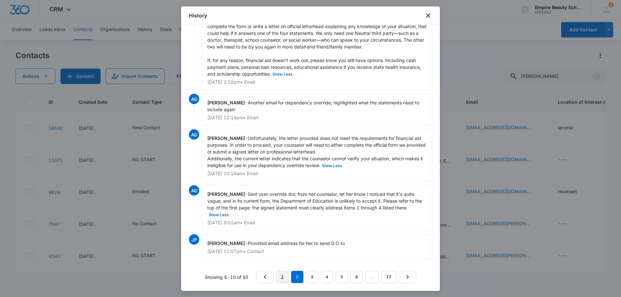
click at [280, 279] on link "1" at bounding box center [282, 277] width 12 height 12
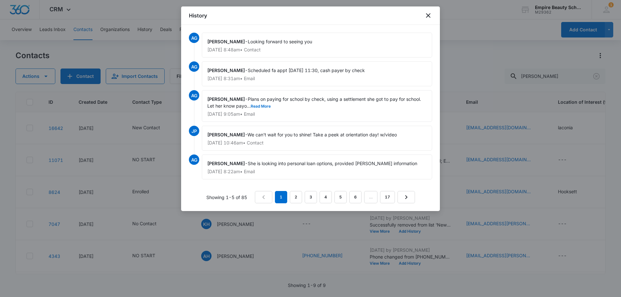
click at [264, 109] on div "[PERSON_NAME] - Plans on paying for school by check, using a settlement she got…" at bounding box center [317, 106] width 230 height 32
click at [261, 105] on button "Read More" at bounding box center [260, 106] width 20 height 4
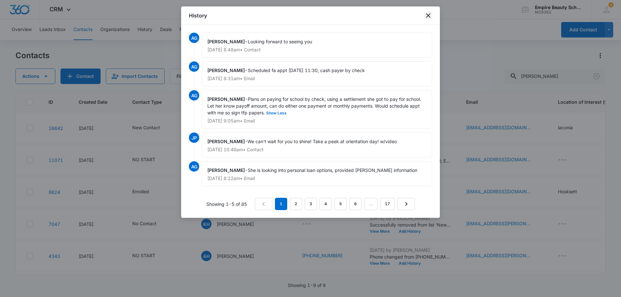
click at [426, 16] on icon "close" at bounding box center [428, 16] width 8 height 8
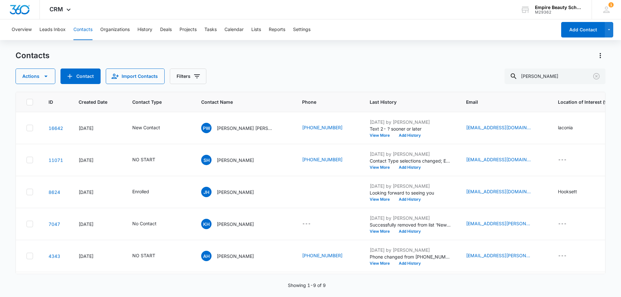
click at [380, 73] on div "Actions Contact Import Contacts Filters [PERSON_NAME]" at bounding box center [311, 77] width 590 height 16
click at [596, 78] on icon "Clear" at bounding box center [596, 76] width 8 height 8
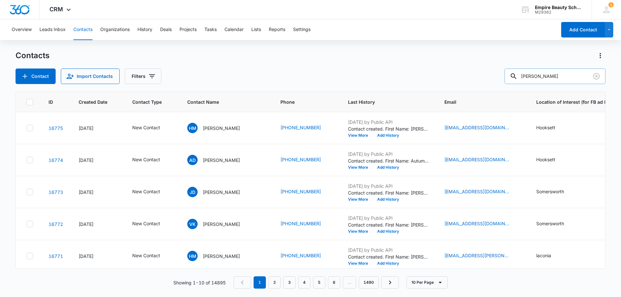
type input "[PERSON_NAME]"
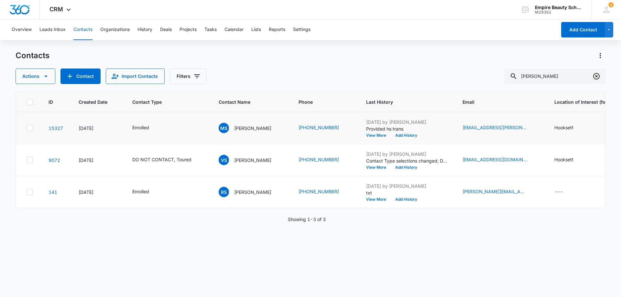
click at [596, 78] on icon "Clear" at bounding box center [596, 76] width 8 height 8
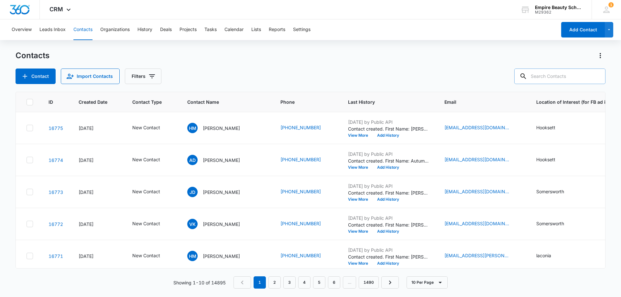
click at [568, 77] on input "text" at bounding box center [559, 77] width 91 height 16
paste input "[PHONE_NUMBER]"
type input "[PHONE_NUMBER]"
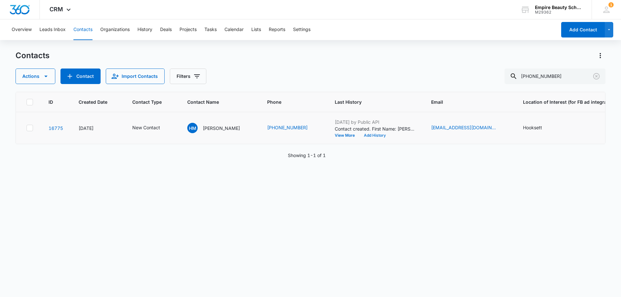
click at [382, 133] on button "Add History" at bounding box center [374, 135] width 31 height 4
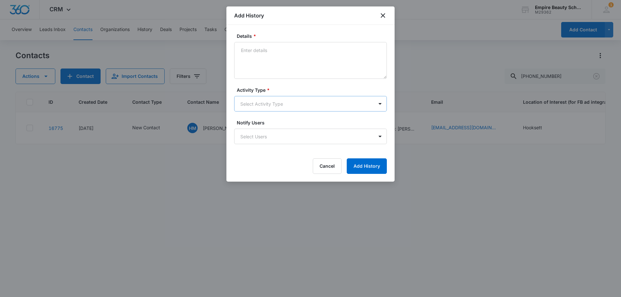
click at [241, 102] on body "CRM Apps Forms CRM Email Shop Payments POS Files Brand Settings Empire Beauty S…" at bounding box center [310, 148] width 621 height 297
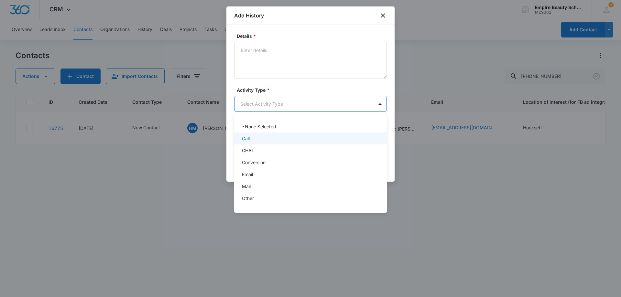
click at [261, 138] on div "Call" at bounding box center [310, 138] width 136 height 7
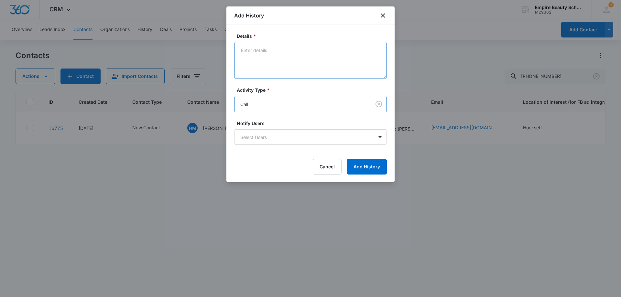
click at [255, 50] on textarea "Details *" at bounding box center [310, 60] width 153 height 37
type textarea "VM 1"
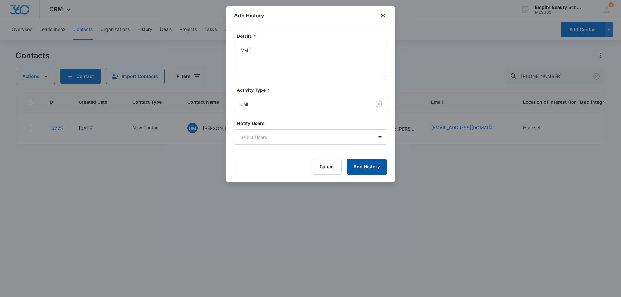
click at [359, 162] on button "Add History" at bounding box center [366, 167] width 40 height 16
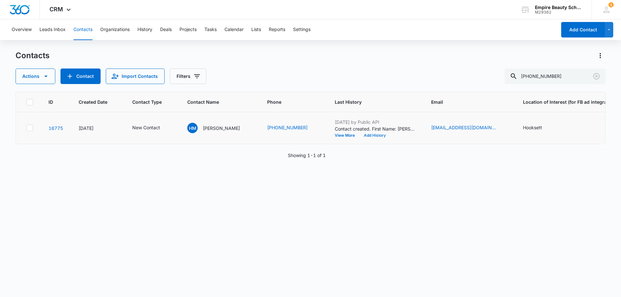
click at [374, 135] on button "Add History" at bounding box center [374, 135] width 31 height 4
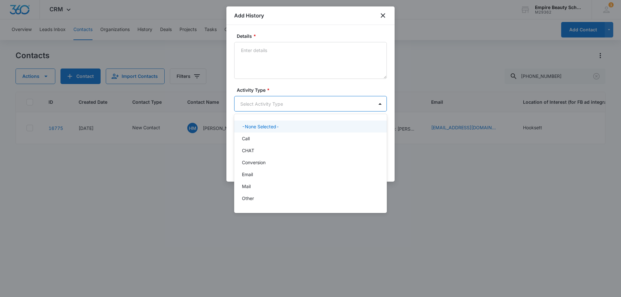
click at [248, 102] on body "CRM Apps Forms CRM Email Shop Payments POS Files Brand Settings Empire Beauty S…" at bounding box center [310, 148] width 621 height 297
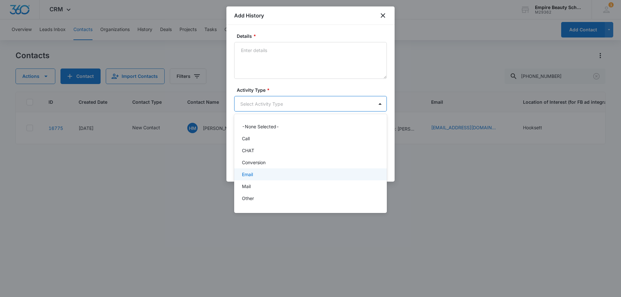
scroll to position [34, 0]
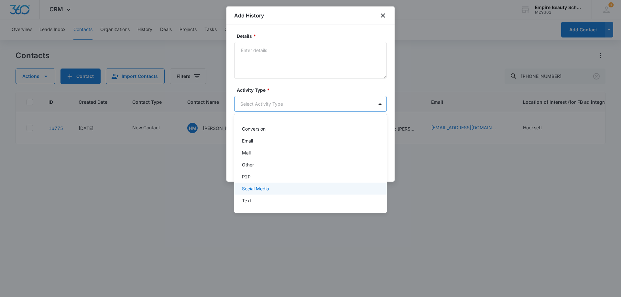
click at [245, 203] on p "Text" at bounding box center [246, 200] width 9 height 7
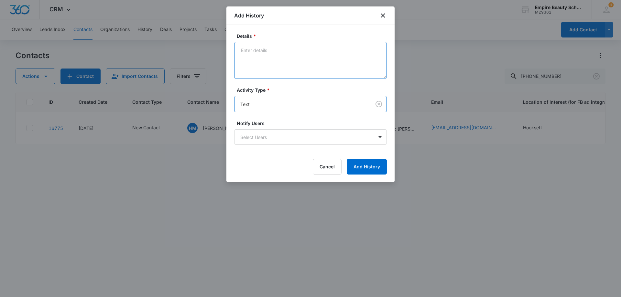
click at [254, 50] on textarea "Details *" at bounding box center [310, 60] width 153 height 37
type textarea "text 1"
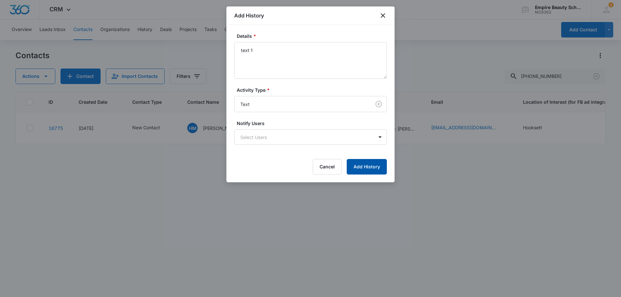
click at [362, 164] on button "Add History" at bounding box center [366, 167] width 40 height 16
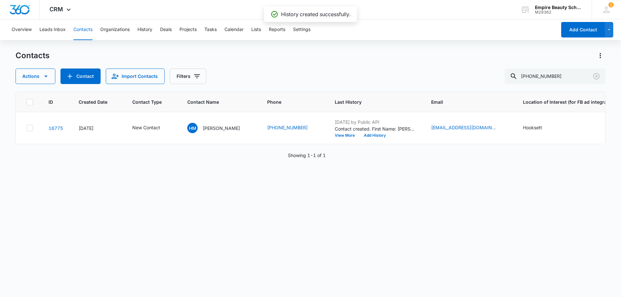
drag, startPoint x: 408, startPoint y: 198, endPoint x: 296, endPoint y: 106, distance: 144.9
click at [408, 198] on div "ID Created Date Contact Type Contact Name Phone Last History Email Location of …" at bounding box center [311, 190] width 590 height 197
click at [374, 136] on button "Add History" at bounding box center [374, 135] width 31 height 4
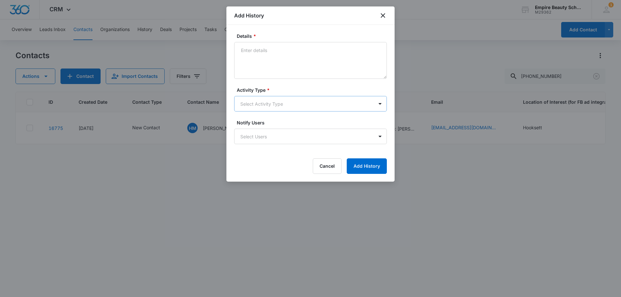
click at [266, 103] on body "CRM Apps Forms CRM Email Shop Payments POS Files Brand Settings Empire Beauty S…" at bounding box center [310, 148] width 621 height 297
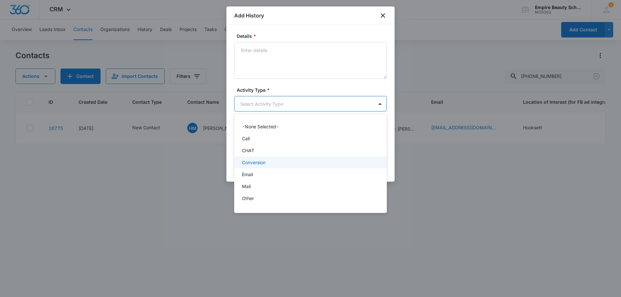
click at [254, 171] on div "Email" at bounding box center [310, 174] width 136 height 7
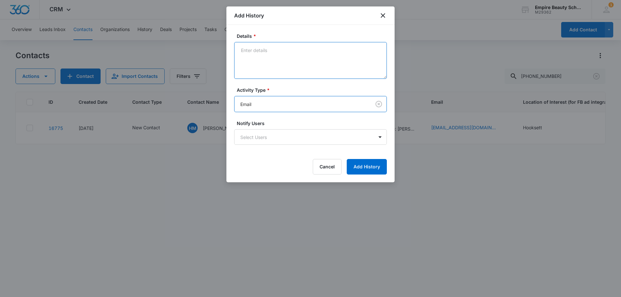
click at [276, 72] on textarea "Details *" at bounding box center [310, 60] width 153 height 37
type textarea "email 1"
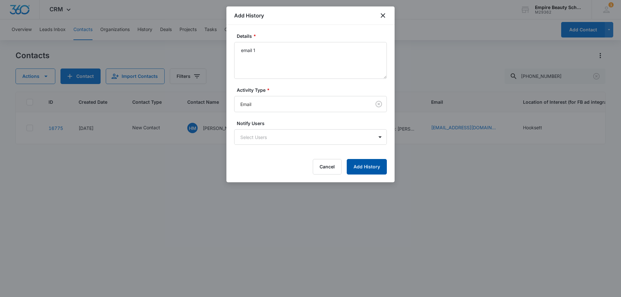
click at [367, 171] on button "Add History" at bounding box center [366, 167] width 40 height 16
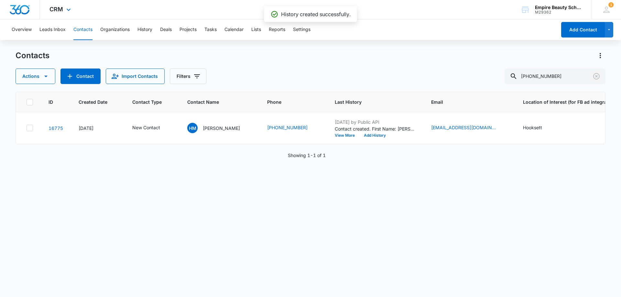
click at [600, 77] on button "Clear" at bounding box center [596, 76] width 10 height 10
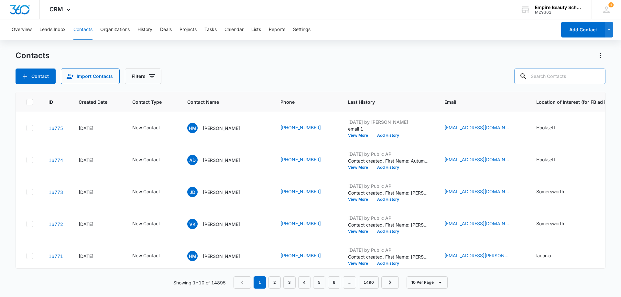
click at [550, 77] on input "text" at bounding box center [559, 77] width 91 height 16
paste input "[PHONE_NUMBER]"
type input "[PHONE_NUMBER]"
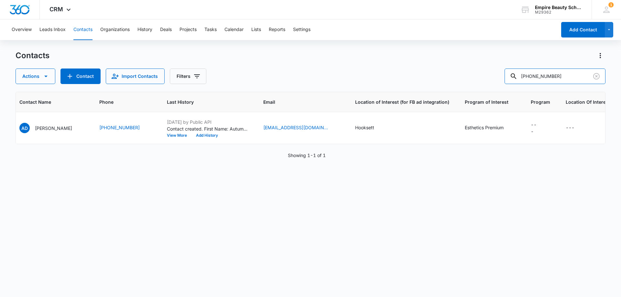
scroll to position [0, 0]
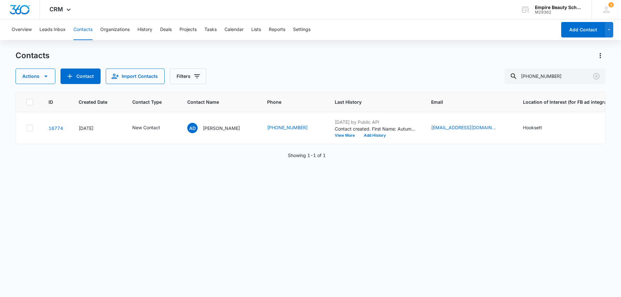
click at [405, 205] on div "ID Created Date Contact Type Contact Name Phone Last History Email Location of …" at bounding box center [311, 190] width 590 height 197
click at [359, 137] on button "Add History" at bounding box center [374, 135] width 31 height 4
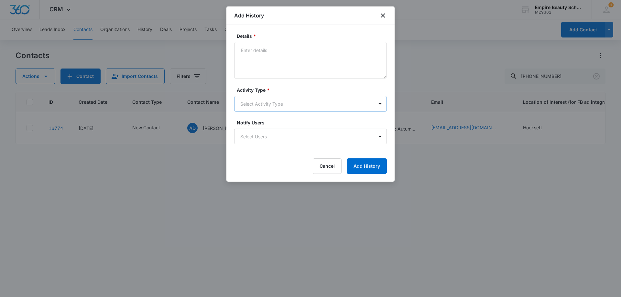
click at [269, 101] on body "CRM Apps Forms CRM Email Shop Payments POS Files Brand Settings Empire Beauty S…" at bounding box center [310, 148] width 621 height 297
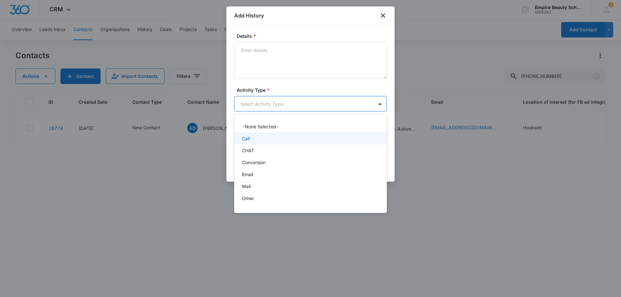
click at [252, 136] on div "Call" at bounding box center [310, 138] width 136 height 7
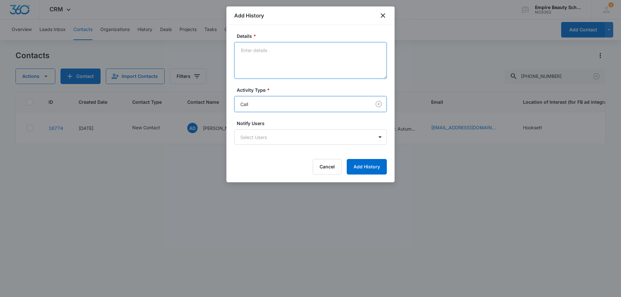
click at [261, 65] on textarea "Details *" at bounding box center [310, 60] width 153 height 37
type textarea "VM 1"
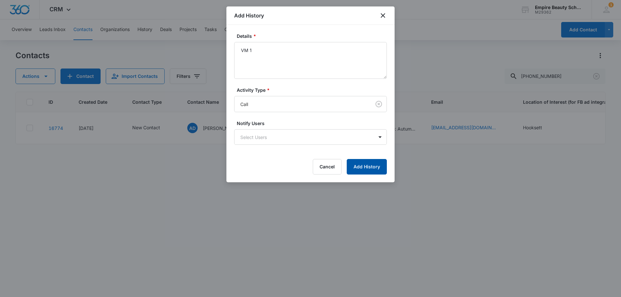
click at [365, 165] on button "Add History" at bounding box center [366, 167] width 40 height 16
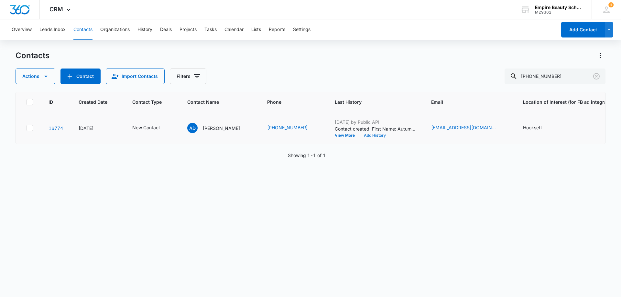
click at [359, 136] on button "Add History" at bounding box center [374, 135] width 31 height 4
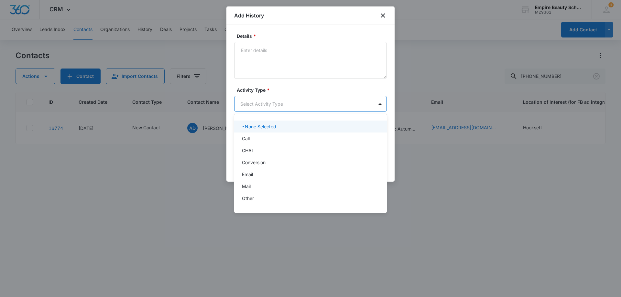
click at [262, 104] on body "CRM Apps Forms CRM Email Shop Payments POS Files Brand Settings Empire Beauty S…" at bounding box center [310, 148] width 621 height 297
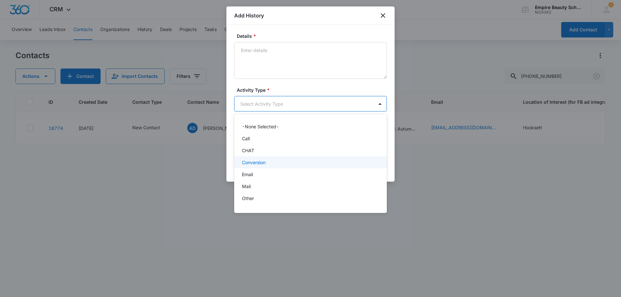
scroll to position [34, 0]
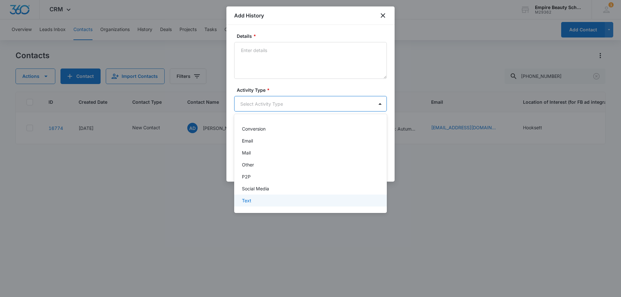
click at [247, 204] on div "Text" at bounding box center [310, 201] width 153 height 12
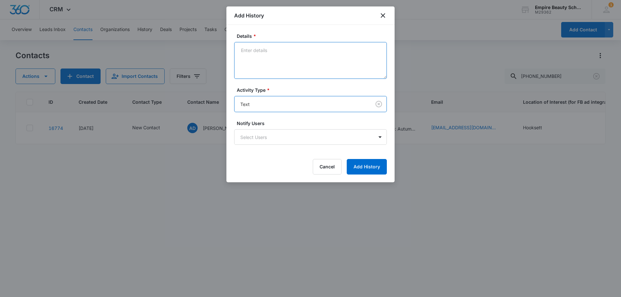
click at [262, 56] on textarea "Details *" at bounding box center [310, 60] width 153 height 37
type textarea "text 1"
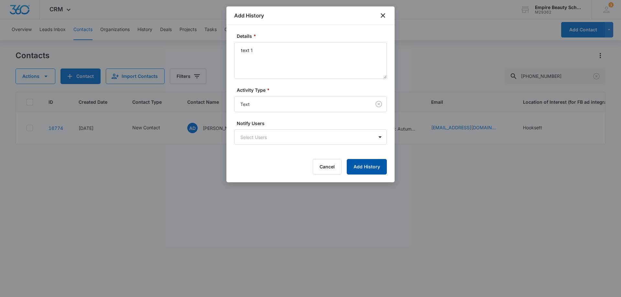
click at [369, 169] on button "Add History" at bounding box center [366, 167] width 40 height 16
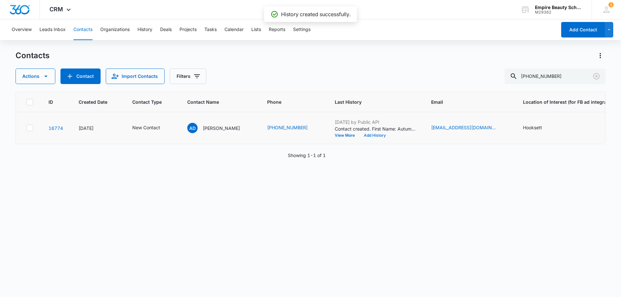
click at [362, 137] on button "Add History" at bounding box center [374, 135] width 31 height 4
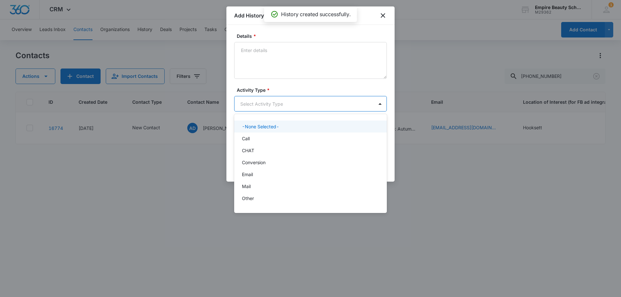
click at [256, 102] on body "CRM Apps Forms CRM Email Shop Payments POS Files Brand Settings Empire Beauty S…" at bounding box center [310, 148] width 621 height 297
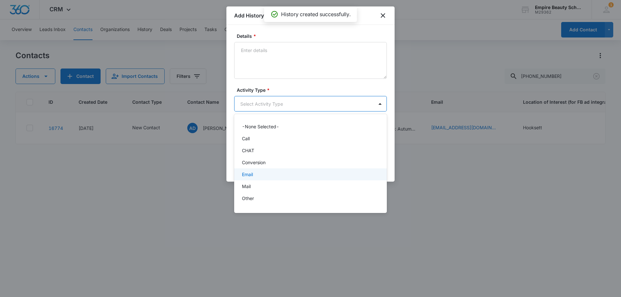
click at [248, 172] on p "Email" at bounding box center [247, 174] width 11 height 7
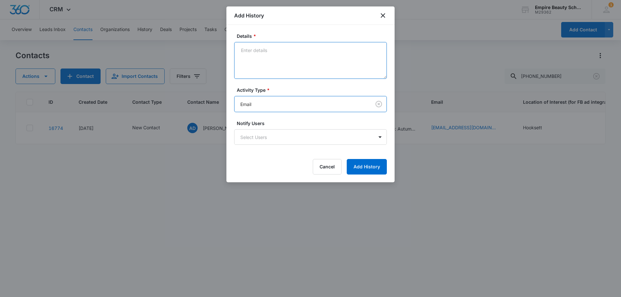
click at [262, 68] on textarea "Details *" at bounding box center [310, 60] width 153 height 37
type textarea "email 1"
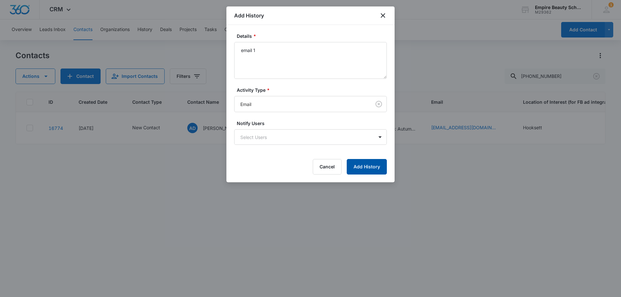
click at [366, 166] on button "Add History" at bounding box center [366, 167] width 40 height 16
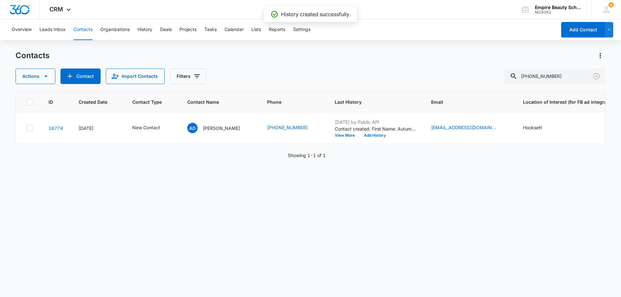
click at [595, 77] on icon "Clear" at bounding box center [596, 76] width 8 height 8
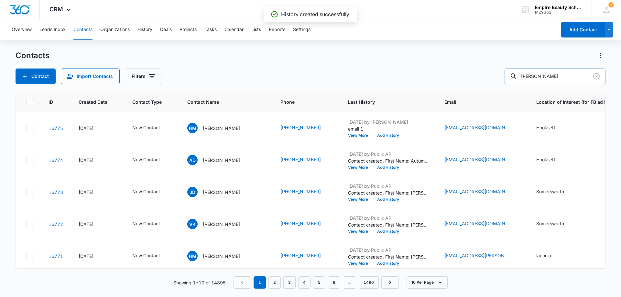
type input "[PERSON_NAME]"
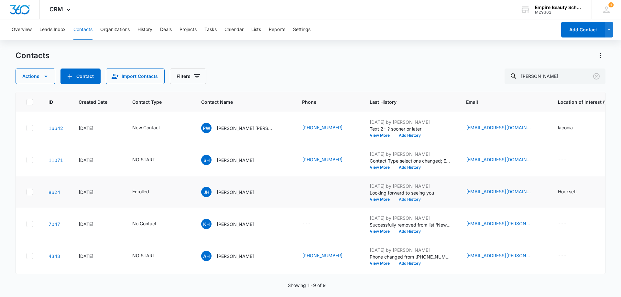
click at [394, 199] on button "Add History" at bounding box center [409, 199] width 31 height 4
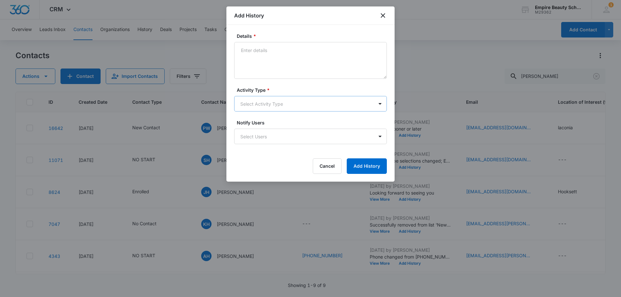
click at [272, 93] on div "Activity Type * Select Activity Type" at bounding box center [310, 99] width 153 height 25
click at [269, 100] on body "CRM Apps Forms CRM Email Shop Payments POS Files Brand Settings Empire Beauty S…" at bounding box center [310, 148] width 621 height 297
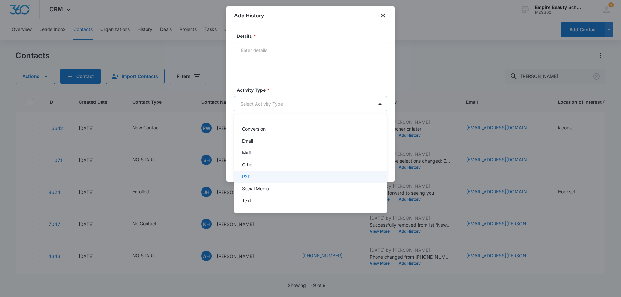
click at [252, 182] on div "P2P" at bounding box center [310, 177] width 153 height 12
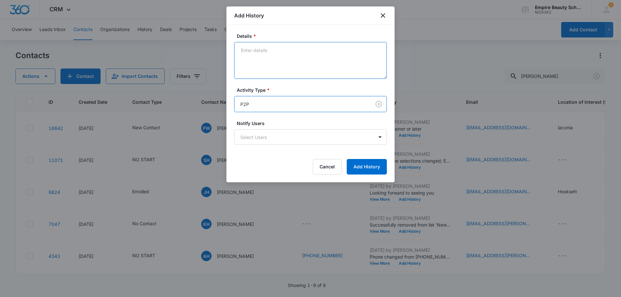
click at [256, 57] on textarea "Details *" at bounding box center [310, 60] width 153 height 37
click at [237, 50] on textarea "Came in with boyfriend, fa done" at bounding box center [310, 60] width 153 height 37
drag, startPoint x: 341, startPoint y: 53, endPoint x: 272, endPoint y: 51, distance: 68.9
click at [272, 51] on textarea "FA Done - Came in with boyfriend, fa done" at bounding box center [310, 60] width 153 height 37
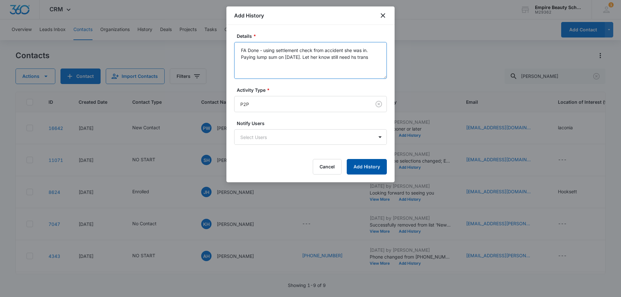
type textarea "FA Done - using settlement check from accident she was in. Paying lump sum on […"
click at [378, 171] on button "Add History" at bounding box center [366, 167] width 40 height 16
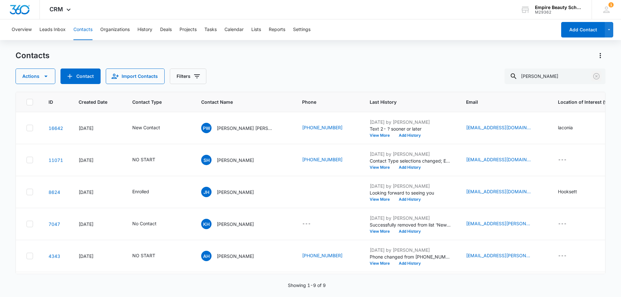
click at [591, 74] on button "Clear" at bounding box center [596, 76] width 10 height 10
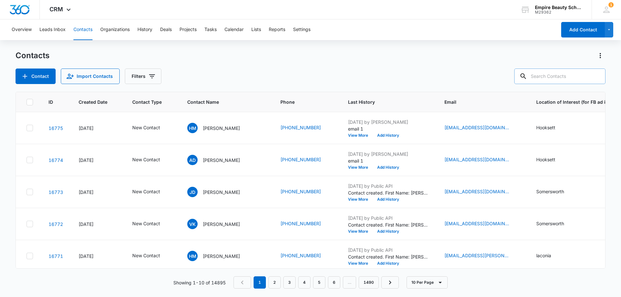
click at [578, 76] on input "text" at bounding box center [559, 77] width 91 height 16
paste input "[PHONE_NUMBER]"
type input "[PHONE_NUMBER]"
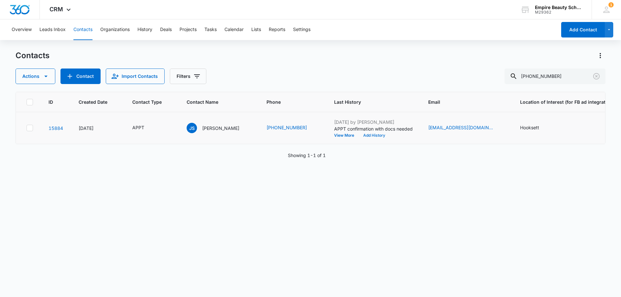
click at [360, 135] on button "Add History" at bounding box center [373, 135] width 31 height 4
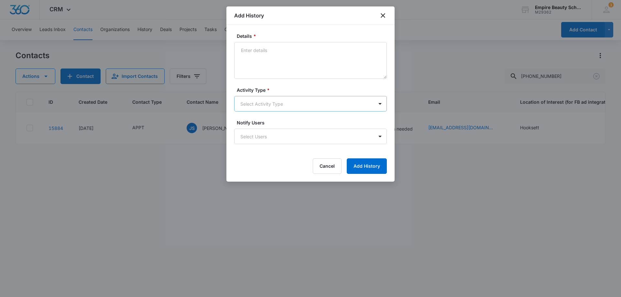
click at [249, 98] on body "CRM Apps Forms CRM Email Shop Payments POS Files Brand Settings Empire Beauty S…" at bounding box center [310, 148] width 621 height 297
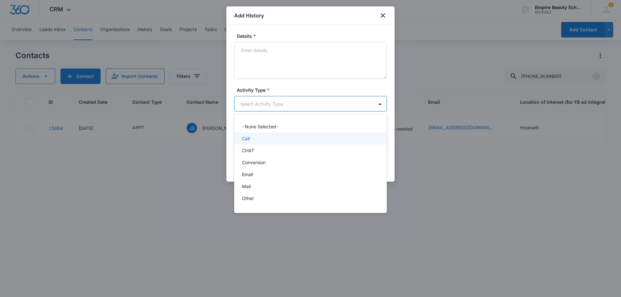
click at [254, 136] on div "Call" at bounding box center [310, 138] width 136 height 7
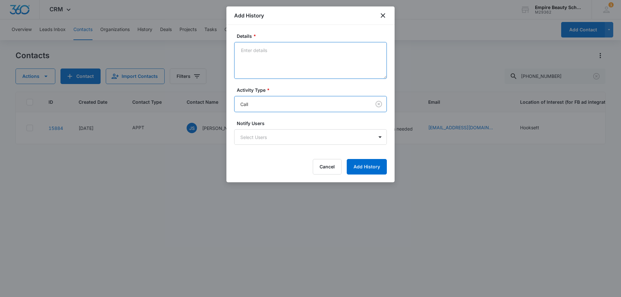
click at [260, 72] on textarea "Details *" at bounding box center [310, 60] width 153 height 37
type textarea "cannot accept calls at this time"
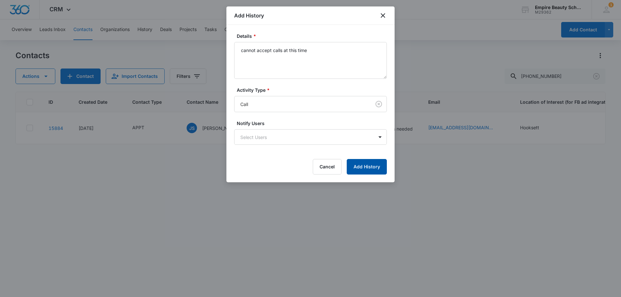
click at [378, 166] on button "Add History" at bounding box center [366, 167] width 40 height 16
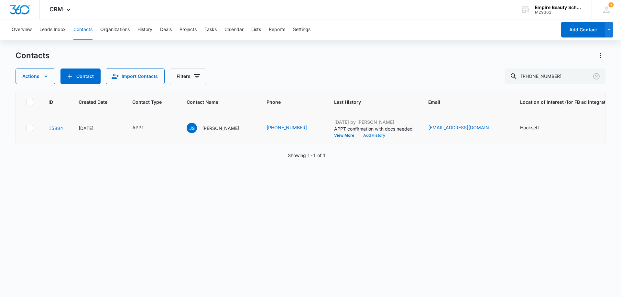
click at [358, 135] on button "Add History" at bounding box center [373, 135] width 31 height 4
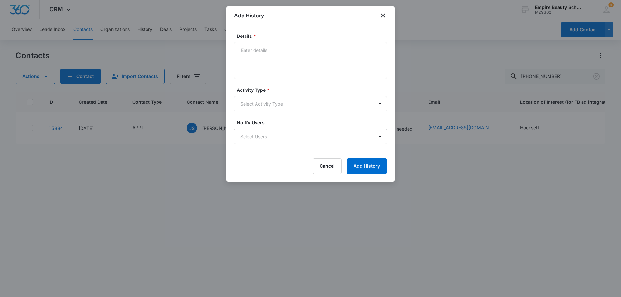
click at [246, 103] on body "CRM Apps Forms CRM Email Shop Payments POS Files Brand Settings Empire Beauty S…" at bounding box center [310, 148] width 621 height 297
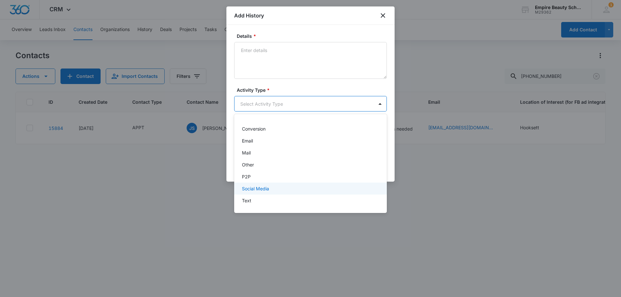
click at [250, 195] on div "-None Selected- Call CHAT Conversion Email Mail Other P2P Social Media Text" at bounding box center [310, 163] width 153 height 89
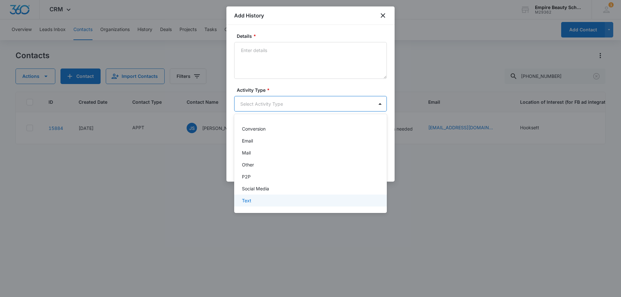
click at [255, 199] on div "Text" at bounding box center [310, 200] width 136 height 7
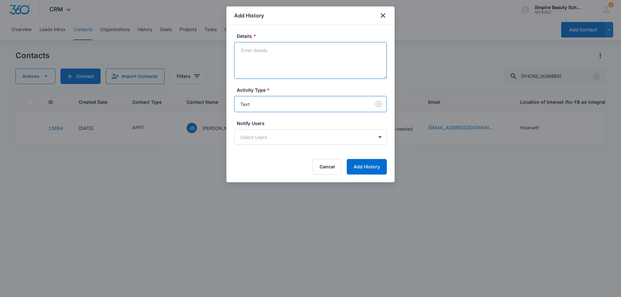
click at [258, 67] on textarea "Details *" at bounding box center [310, 60] width 153 height 37
type textarea "trying to confirm appt for [DATE]"
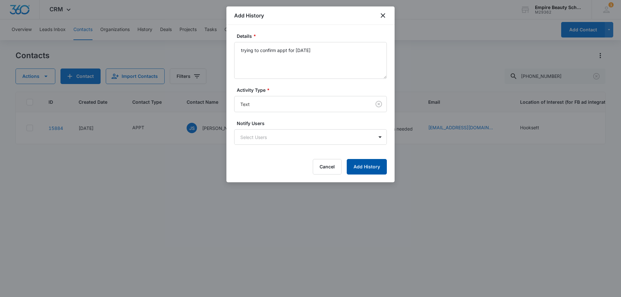
click at [364, 168] on button "Add History" at bounding box center [366, 167] width 40 height 16
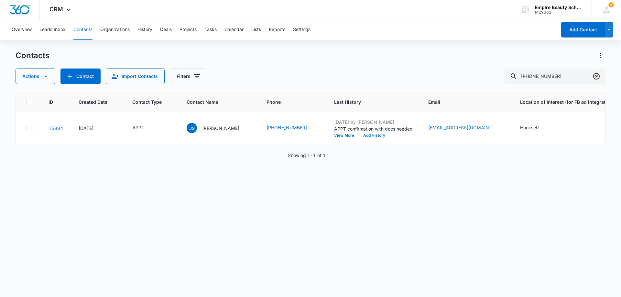
click at [595, 76] on icon "Clear" at bounding box center [596, 76] width 8 height 8
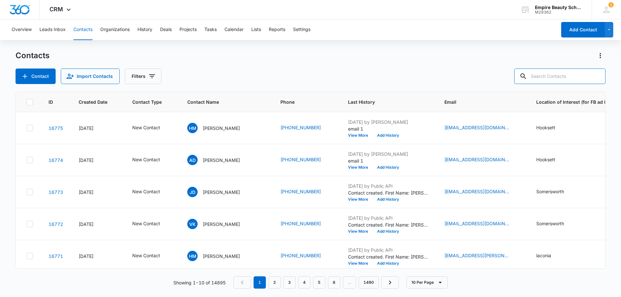
paste input "603) 716-7945"
type input "603) 716-7945"
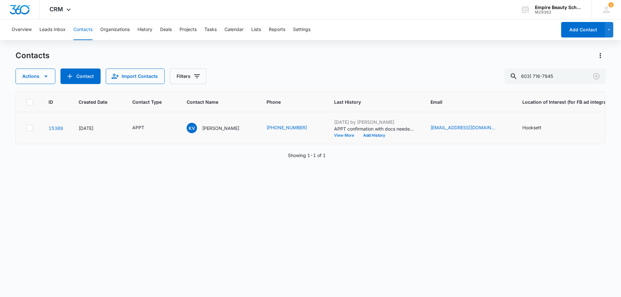
click at [336, 136] on button "View More" at bounding box center [346, 135] width 25 height 4
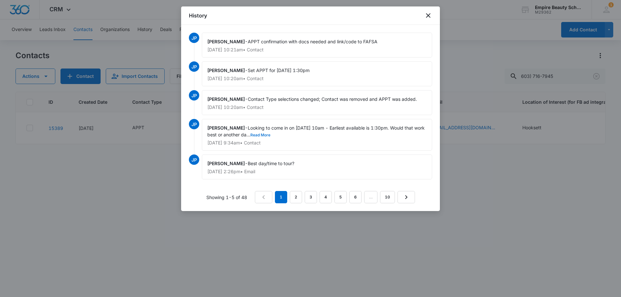
click at [263, 135] on button "Read More" at bounding box center [260, 135] width 20 height 4
click at [296, 198] on link "2" at bounding box center [296, 197] width 12 height 12
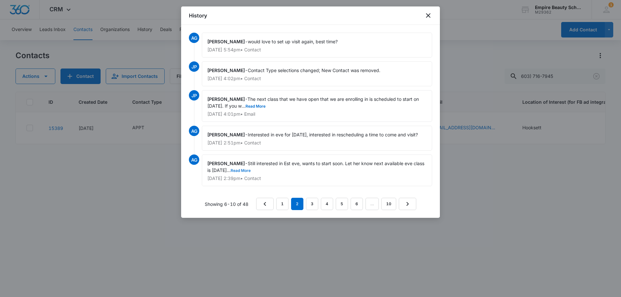
click at [250, 171] on button "Read More" at bounding box center [240, 171] width 20 height 4
click at [264, 107] on button "Read More" at bounding box center [255, 106] width 20 height 4
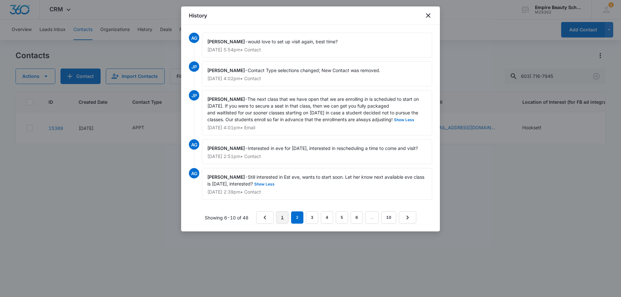
click at [282, 218] on link "1" at bounding box center [282, 217] width 12 height 12
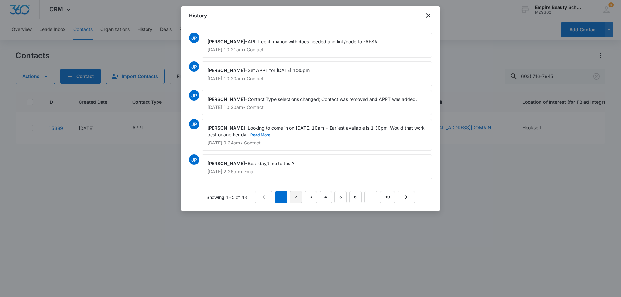
click at [298, 198] on link "2" at bounding box center [296, 197] width 12 height 12
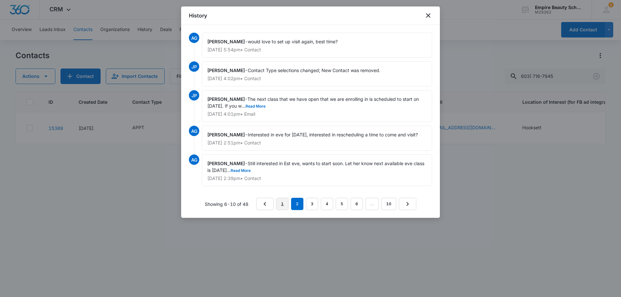
click at [284, 204] on link "1" at bounding box center [282, 204] width 12 height 12
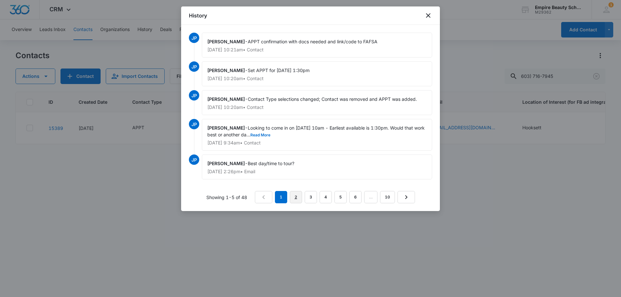
click at [300, 199] on link "2" at bounding box center [296, 197] width 12 height 12
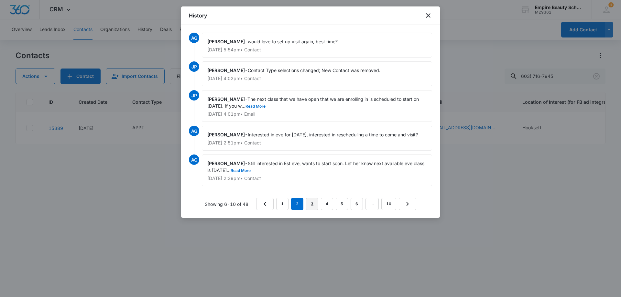
click at [318, 205] on link "3" at bounding box center [312, 204] width 12 height 12
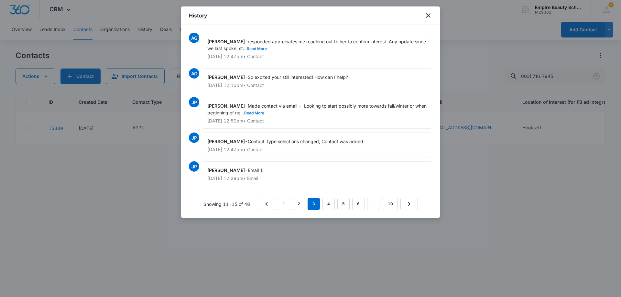
click at [256, 50] on button "Read More" at bounding box center [257, 49] width 20 height 4
click at [264, 113] on button "Read More" at bounding box center [254, 113] width 20 height 4
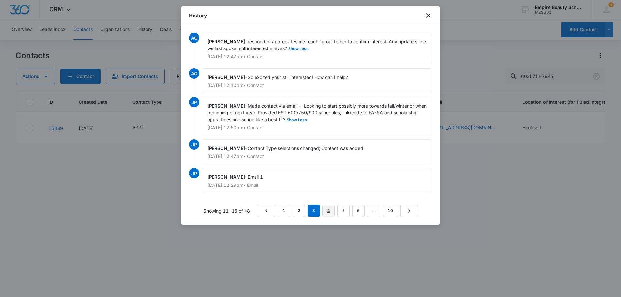
click at [326, 217] on link "4" at bounding box center [328, 211] width 12 height 12
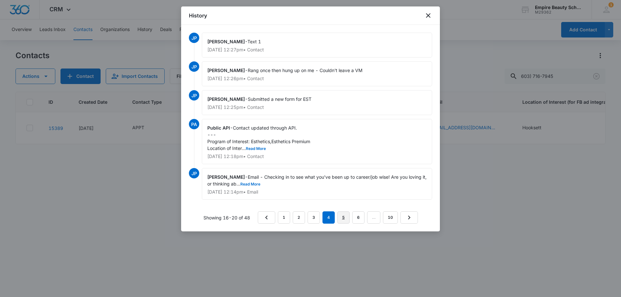
click at [343, 215] on link "5" at bounding box center [343, 217] width 12 height 12
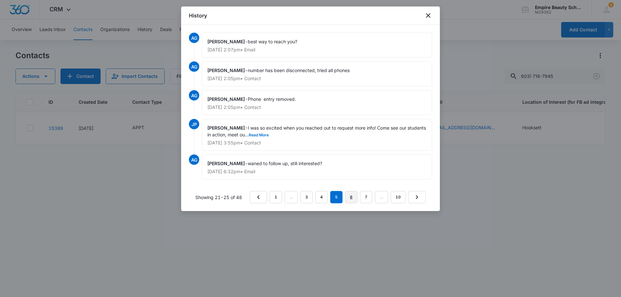
click at [351, 196] on link "6" at bounding box center [351, 197] width 12 height 12
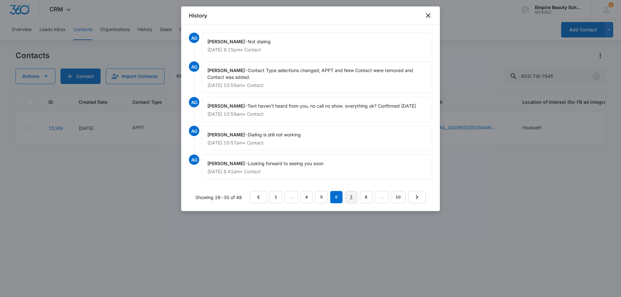
click at [350, 196] on link "7" at bounding box center [351, 197] width 12 height 12
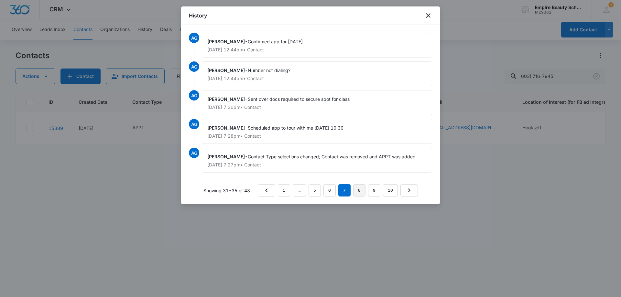
click at [361, 191] on link "8" at bounding box center [359, 190] width 12 height 12
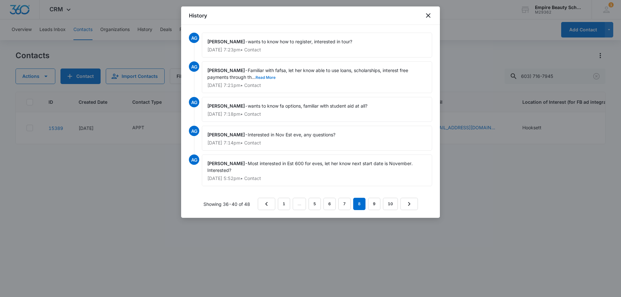
click at [267, 77] on button "Read More" at bounding box center [265, 78] width 20 height 4
click at [342, 201] on link "7" at bounding box center [344, 204] width 12 height 12
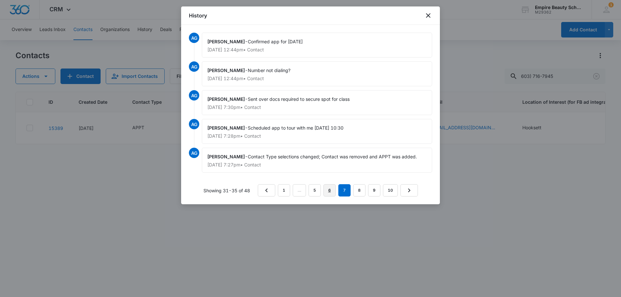
click at [331, 191] on link "6" at bounding box center [329, 190] width 12 height 12
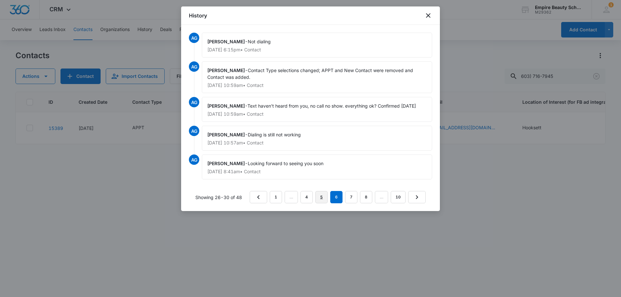
click at [319, 195] on link "5" at bounding box center [321, 197] width 12 height 12
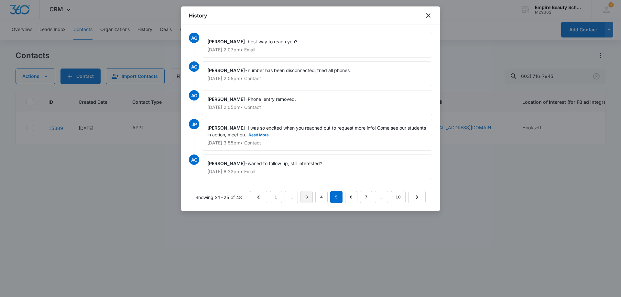
click at [311, 195] on link "3" at bounding box center [306, 197] width 12 height 12
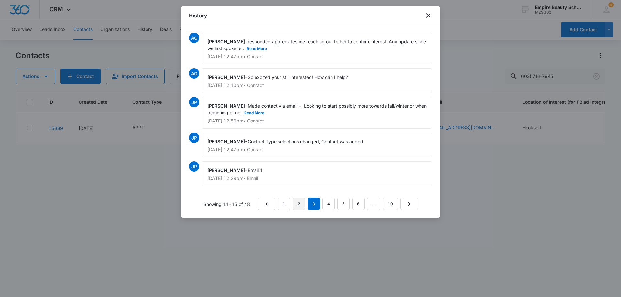
click at [300, 202] on link "2" at bounding box center [299, 204] width 12 height 12
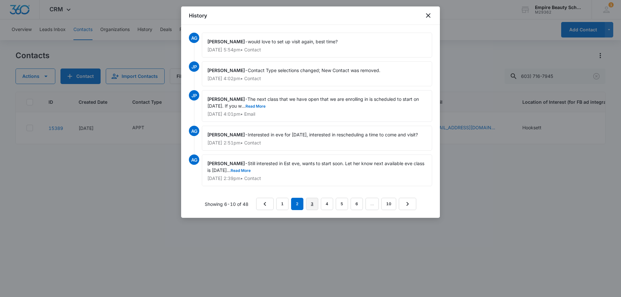
click at [308, 203] on link "3" at bounding box center [312, 204] width 12 height 12
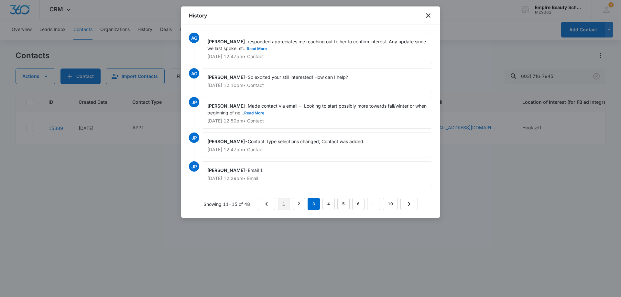
click at [286, 203] on link "1" at bounding box center [284, 204] width 12 height 12
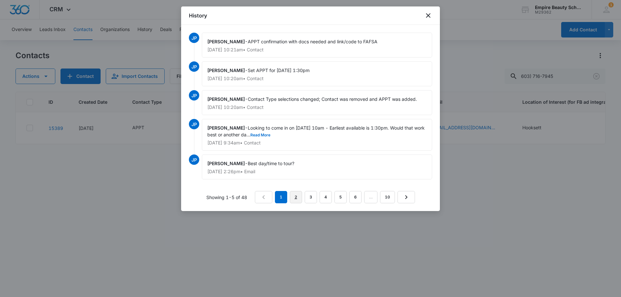
click at [296, 200] on link "2" at bounding box center [296, 197] width 12 height 12
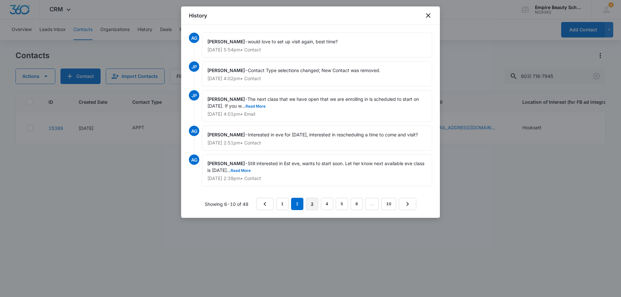
click at [309, 200] on link "3" at bounding box center [312, 204] width 12 height 12
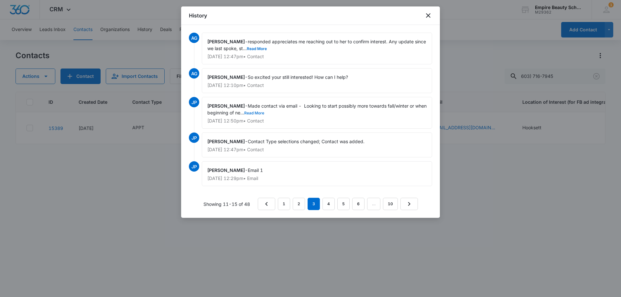
click at [264, 113] on button "Read More" at bounding box center [254, 113] width 20 height 4
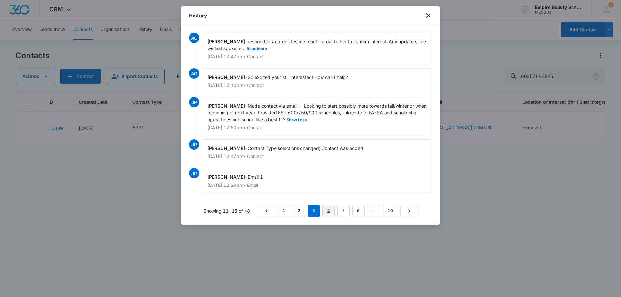
click at [327, 215] on link "4" at bounding box center [328, 211] width 12 height 12
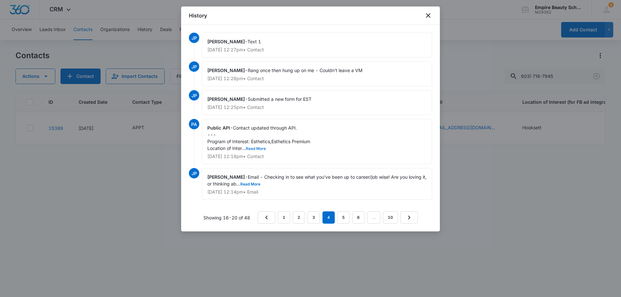
click at [253, 147] on button "Read More" at bounding box center [256, 149] width 20 height 4
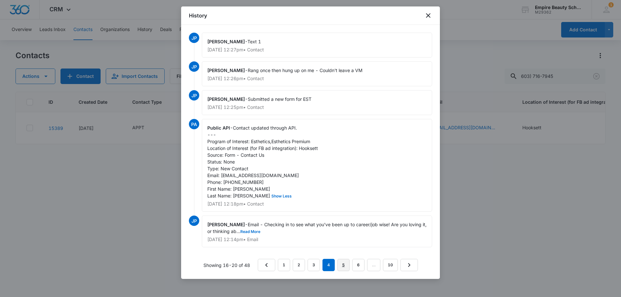
click at [339, 271] on link "5" at bounding box center [343, 265] width 12 height 12
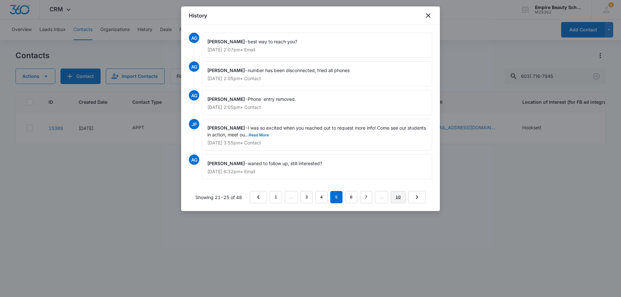
click at [403, 195] on link "10" at bounding box center [397, 197] width 15 height 12
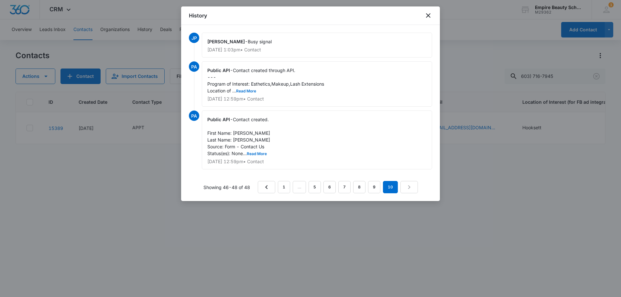
click at [249, 93] on div "Public API - Contact created through API. --- Program of Interest: Esthetics,Ma…" at bounding box center [317, 83] width 230 height 45
click at [247, 90] on button "Read More" at bounding box center [246, 91] width 20 height 4
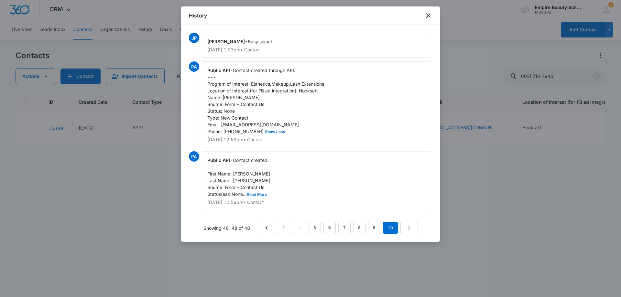
click at [258, 197] on button "Read More" at bounding box center [257, 195] width 20 height 4
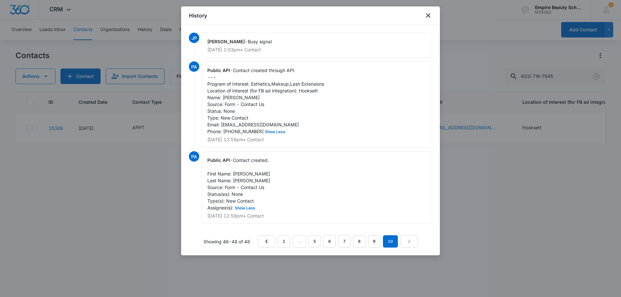
click at [432, 14] on div "History" at bounding box center [310, 15] width 259 height 18
click at [429, 16] on icon "close" at bounding box center [428, 16] width 8 height 8
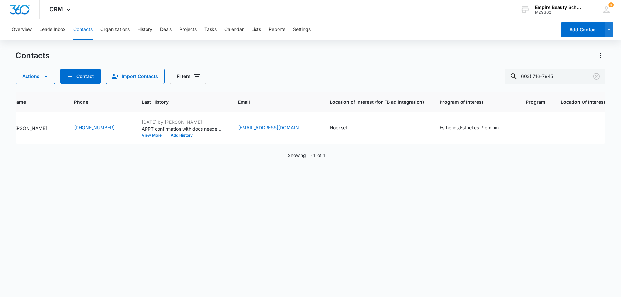
scroll to position [0, 0]
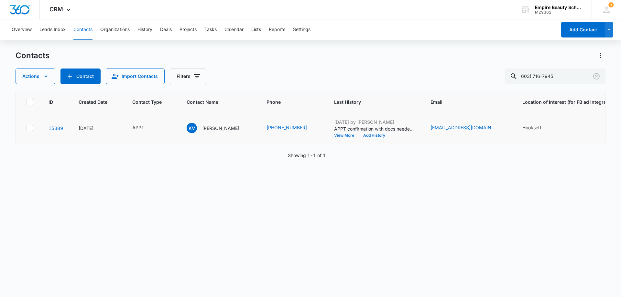
click at [338, 135] on button "View More" at bounding box center [346, 135] width 25 height 4
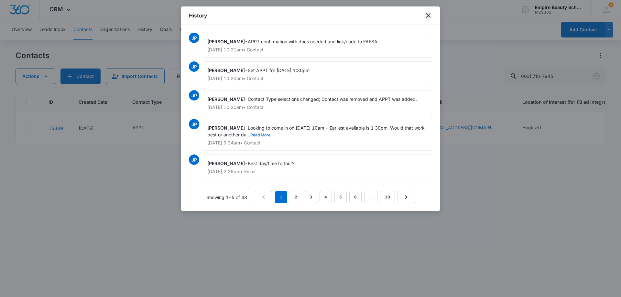
click at [427, 18] on icon "close" at bounding box center [428, 16] width 8 height 8
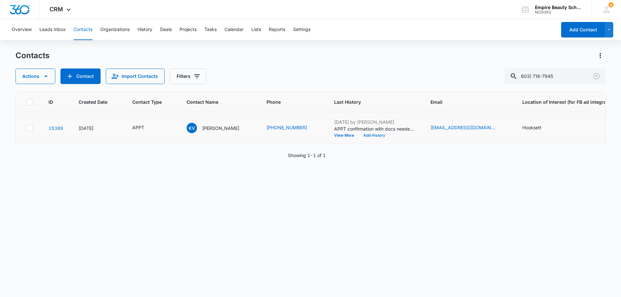
click at [364, 134] on button "Add History" at bounding box center [373, 135] width 31 height 4
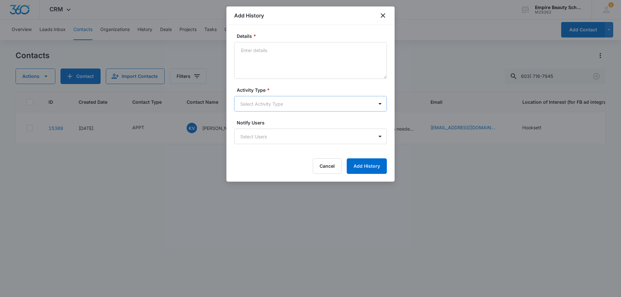
click at [251, 104] on body "CRM Apps Forms CRM Email Shop Payments POS Files Brand Settings Empire Beauty S…" at bounding box center [310, 148] width 621 height 297
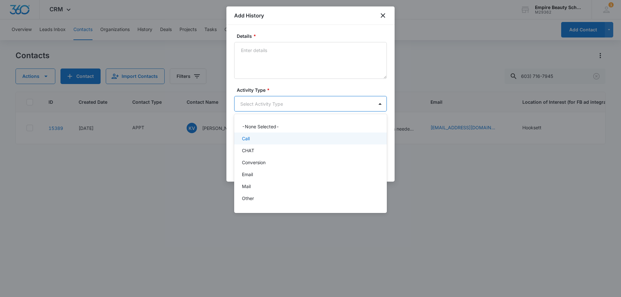
click at [254, 142] on div "Call" at bounding box center [310, 139] width 153 height 12
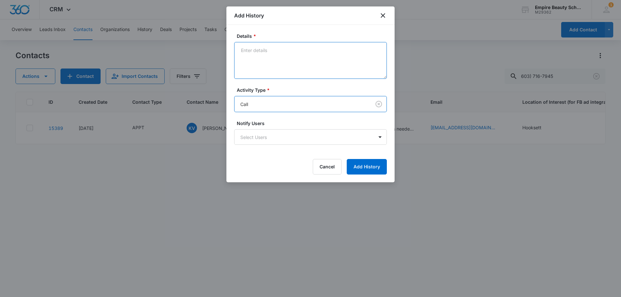
click at [268, 56] on textarea "Details *" at bounding box center [310, 60] width 153 height 37
type textarea "number still not dialing"
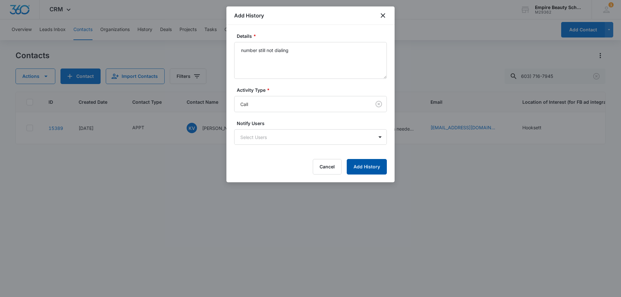
click at [359, 165] on button "Add History" at bounding box center [366, 167] width 40 height 16
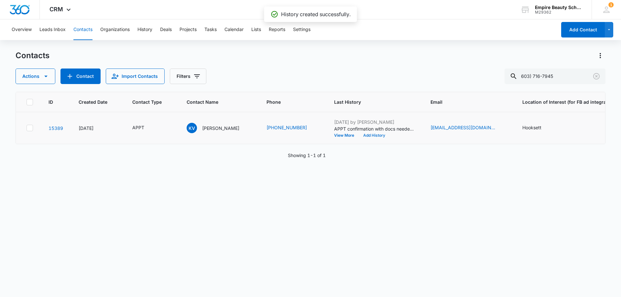
click at [365, 135] on button "Add History" at bounding box center [373, 135] width 31 height 4
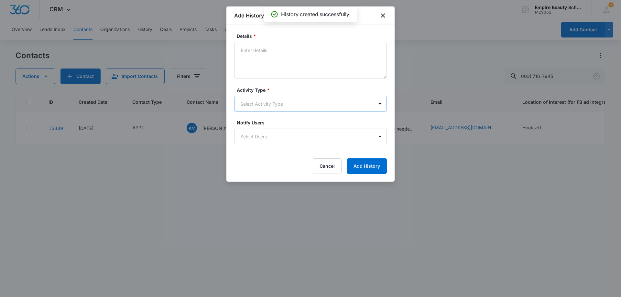
click at [241, 104] on body "CRM Apps Forms CRM Email Shop Payments POS Files Brand Settings Empire Beauty S…" at bounding box center [310, 148] width 621 height 297
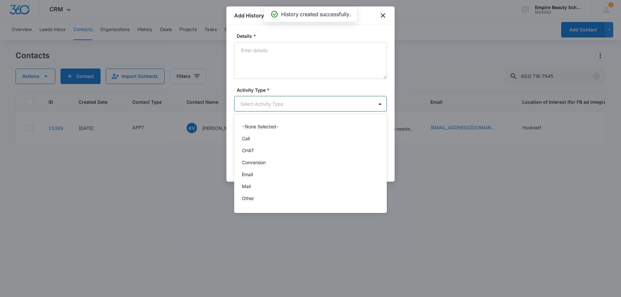
scroll to position [34, 0]
click at [252, 198] on div "Text" at bounding box center [310, 200] width 136 height 7
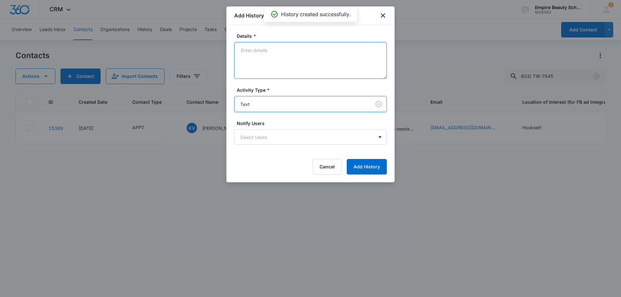
click at [249, 64] on textarea "Details *" at bounding box center [310, 60] width 153 height 37
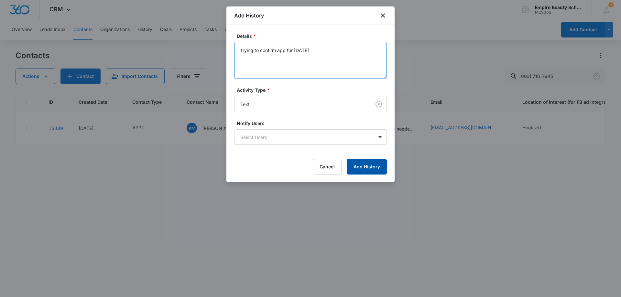
type textarea "trying to confirm app for [DATE]"
click at [364, 168] on button "Add History" at bounding box center [366, 167] width 40 height 16
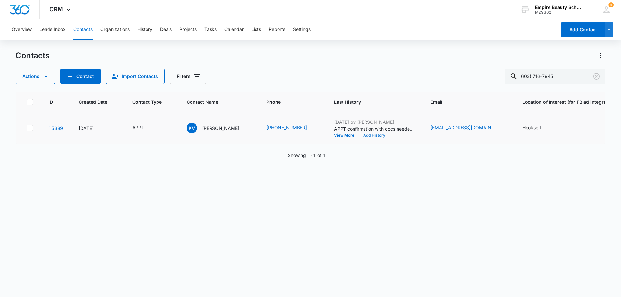
click at [371, 135] on button "Add History" at bounding box center [373, 135] width 31 height 4
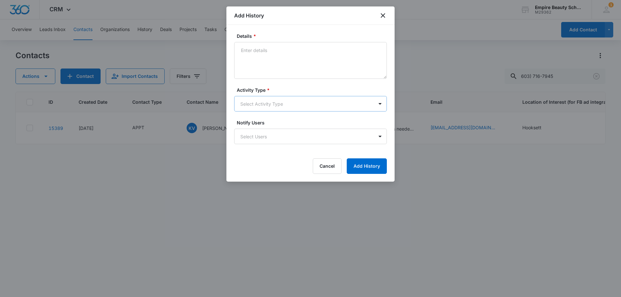
click at [249, 105] on body "CRM Apps Forms CRM Email Shop Payments POS Files Brand Settings Empire Beauty S…" at bounding box center [310, 148] width 621 height 297
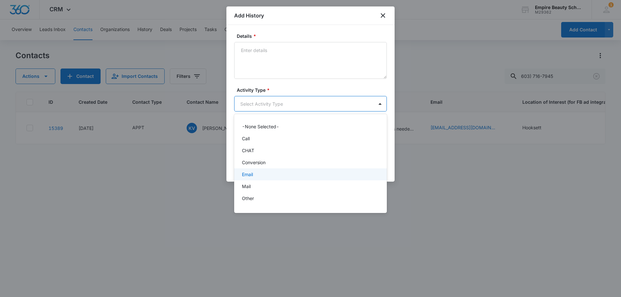
click at [255, 171] on div "Email" at bounding box center [310, 174] width 136 height 7
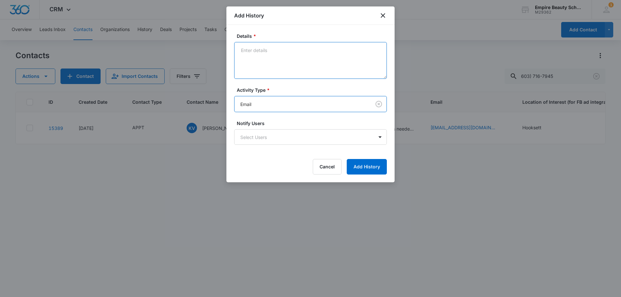
click at [270, 64] on textarea "Details *" at bounding box center [310, 60] width 153 height 37
type textarea "trying to confirm app"
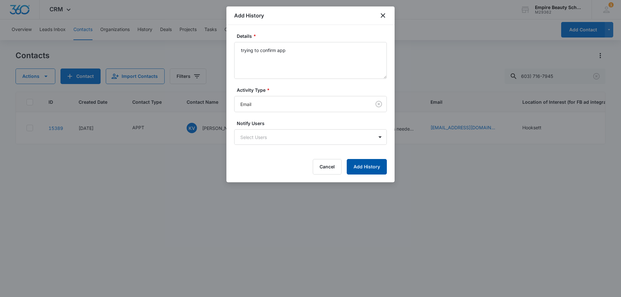
click at [363, 166] on button "Add History" at bounding box center [366, 167] width 40 height 16
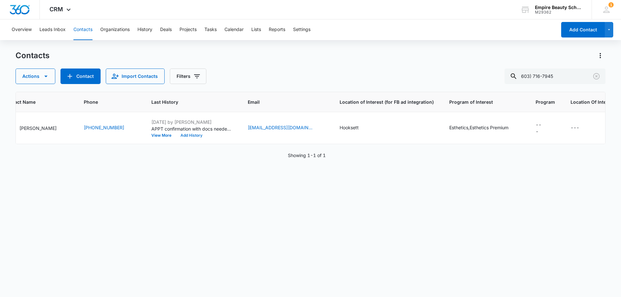
scroll to position [0, 185]
click at [595, 79] on icon "Clear" at bounding box center [596, 76] width 6 height 6
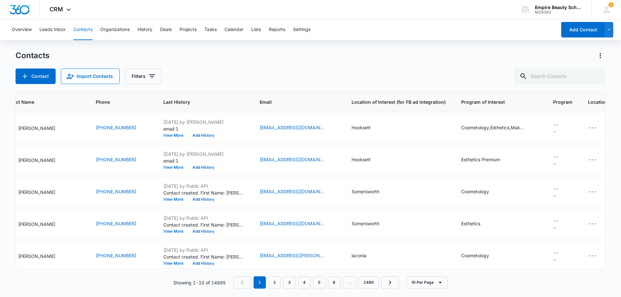
click at [343, 67] on div "Contacts Contact Import Contacts Filters" at bounding box center [311, 67] width 590 height 34
click at [544, 75] on input "text" at bounding box center [559, 77] width 91 height 16
type input "drabble"
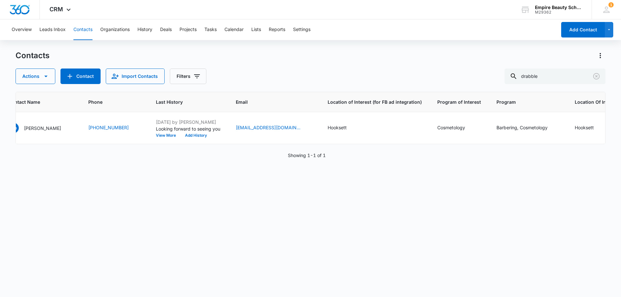
click at [292, 56] on div "Contacts" at bounding box center [311, 55] width 590 height 10
drag, startPoint x: 228, startPoint y: 149, endPoint x: 75, endPoint y: 143, distance: 153.0
click at [75, 143] on div "ID Created Date Contact Type Contact Name Phone Last History Email Location of …" at bounding box center [311, 190] width 590 height 197
click at [197, 154] on div "ID Created Date Contact Type Contact Name Phone Last History Email Location of …" at bounding box center [311, 190] width 590 height 197
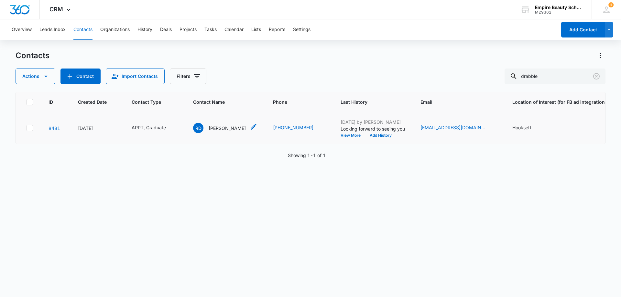
click at [224, 123] on div "RD [PERSON_NAME]" at bounding box center [219, 128] width 53 height 10
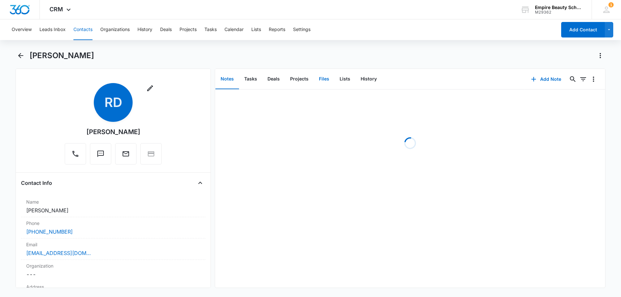
click at [319, 80] on button "Files" at bounding box center [324, 79] width 21 height 20
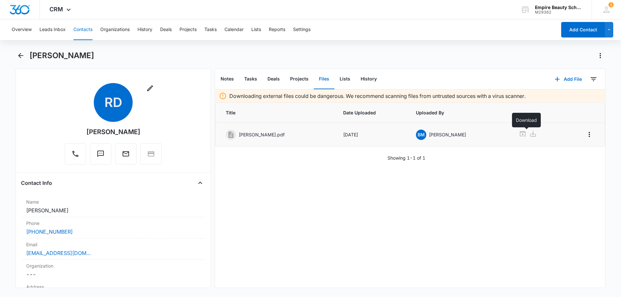
click at [529, 135] on icon at bounding box center [533, 134] width 8 height 8
click at [21, 54] on icon "Back" at bounding box center [21, 56] width 8 height 8
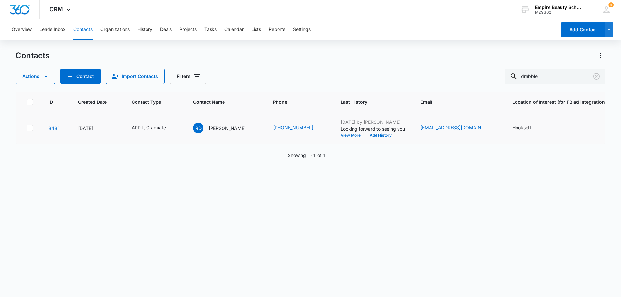
click at [346, 135] on button "View More" at bounding box center [352, 135] width 25 height 4
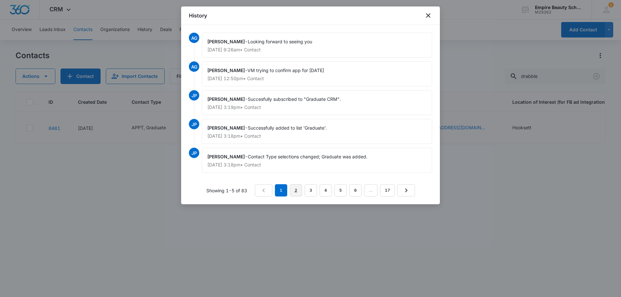
click at [294, 189] on link "2" at bounding box center [296, 190] width 12 height 12
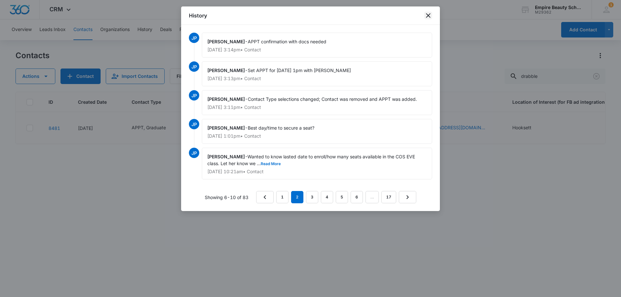
click at [427, 14] on icon "close" at bounding box center [428, 15] width 5 height 5
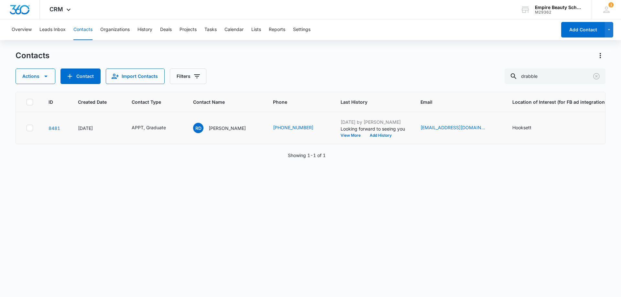
click at [232, 122] on td "RD [PERSON_NAME]" at bounding box center [225, 128] width 80 height 32
click at [230, 124] on div "RD [PERSON_NAME]" at bounding box center [219, 128] width 53 height 10
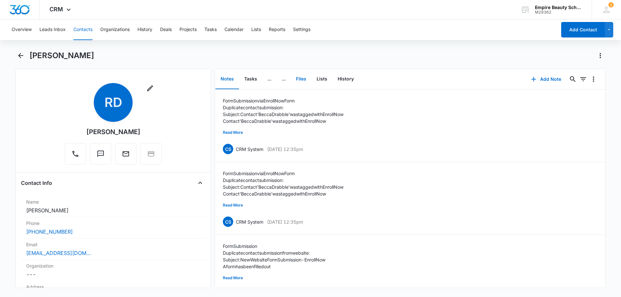
click at [301, 78] on button "Files" at bounding box center [301, 79] width 21 height 20
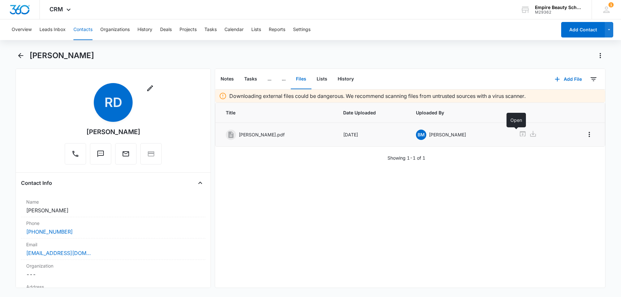
click at [519, 134] on icon at bounding box center [522, 133] width 6 height 5
click at [19, 59] on icon "Back" at bounding box center [21, 56] width 8 height 8
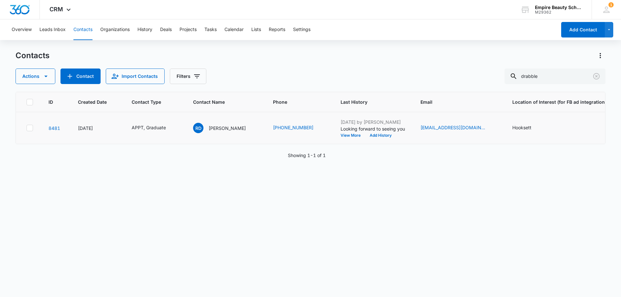
click at [259, 76] on div "Actions Contact Import Contacts Filters drabble" at bounding box center [311, 77] width 590 height 16
click at [213, 199] on div "ID Created Date Contact Type Contact Name Phone Last History Email Location of …" at bounding box center [311, 190] width 590 height 197
click at [594, 77] on icon "Clear" at bounding box center [596, 76] width 8 height 8
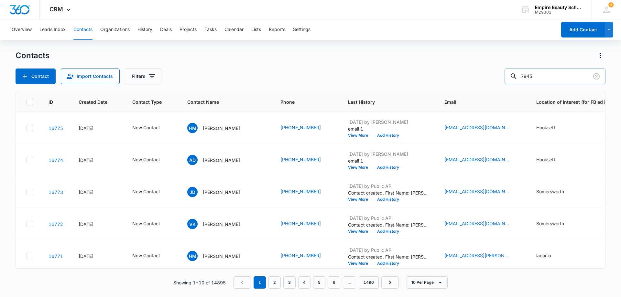
type input "7945"
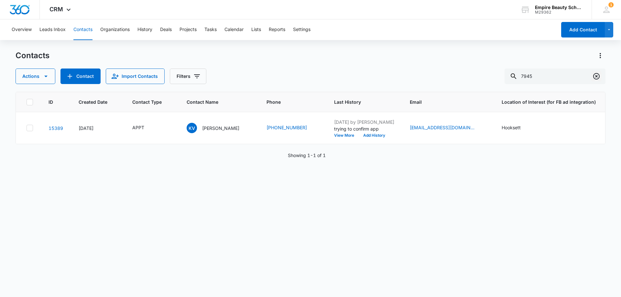
click at [599, 76] on icon "Clear" at bounding box center [596, 76] width 6 height 6
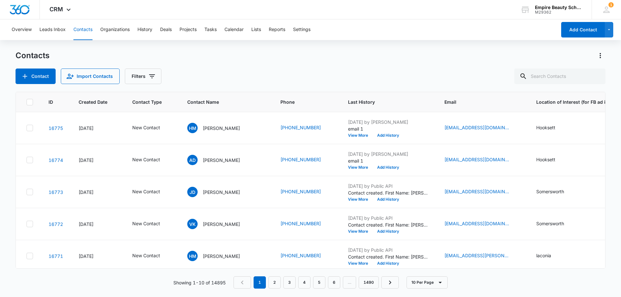
click at [236, 62] on div "Contacts Contact Import Contacts Filters" at bounding box center [311, 67] width 590 height 34
drag, startPoint x: 218, startPoint y: 68, endPoint x: 183, endPoint y: 3, distance: 73.6
click at [218, 67] on div "Contacts Contact Import Contacts Filters" at bounding box center [311, 67] width 590 height 34
click at [184, 52] on div "Contacts" at bounding box center [311, 55] width 590 height 10
